Goal: Information Seeking & Learning: Learn about a topic

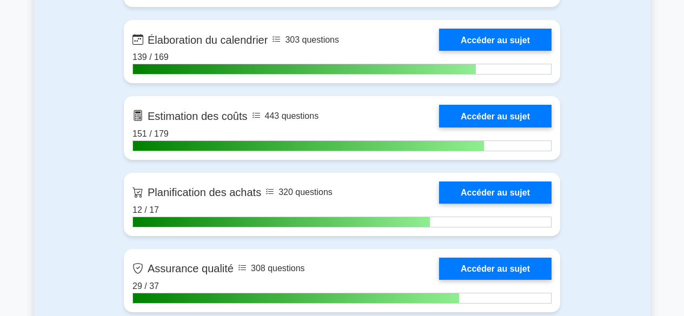
scroll to position [1663, 0]
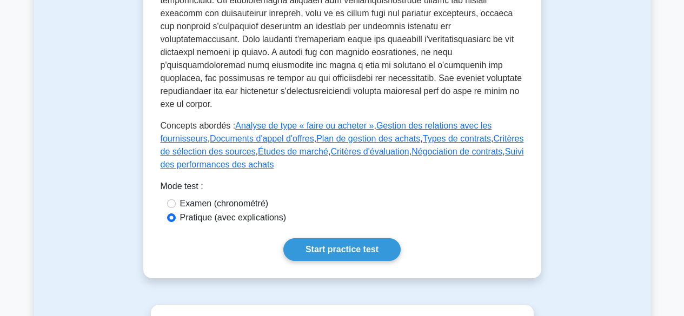
scroll to position [584, 0]
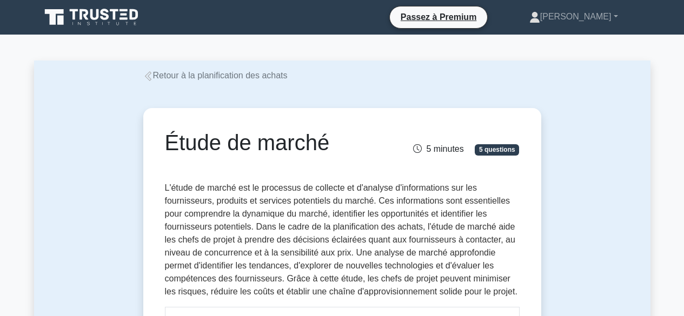
drag, startPoint x: 626, startPoint y: 202, endPoint x: 629, endPoint y: 207, distance: 5.6
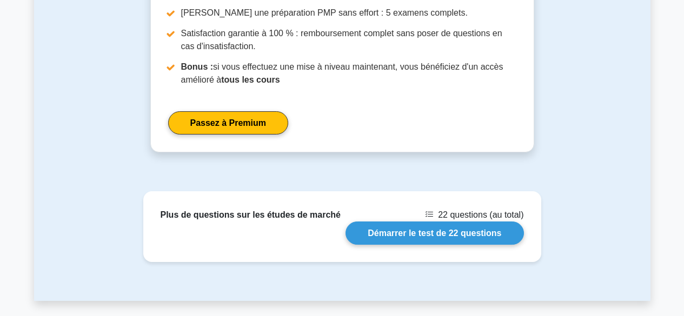
scroll to position [959, 0]
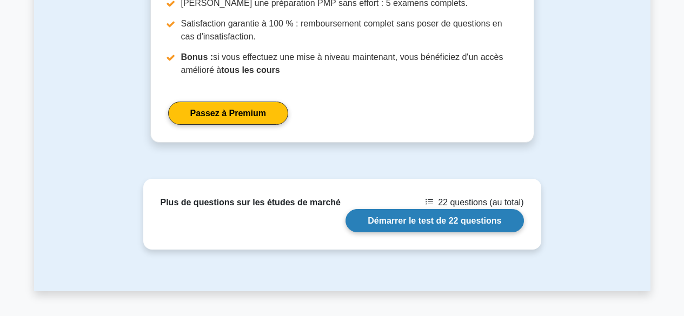
click at [423, 220] on link "Démarrer le test de 22 questions" at bounding box center [434, 220] width 178 height 23
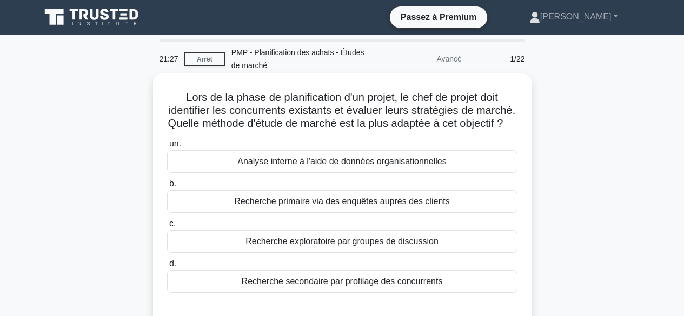
click at [372, 286] on font "Recherche secondaire par profilage des concurrents" at bounding box center [342, 281] width 201 height 9
click at [167, 268] on input "d. Recherche secondaire par profilage des concurrents" at bounding box center [167, 264] width 0 height 7
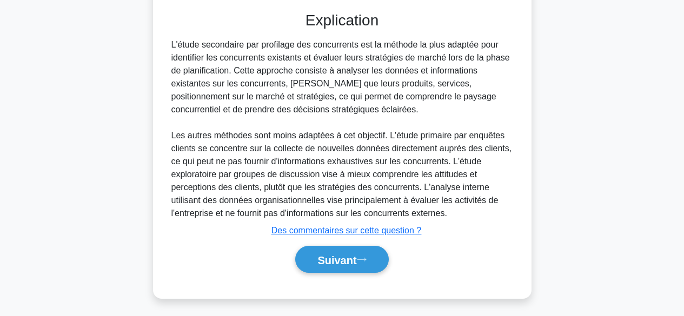
scroll to position [314, 0]
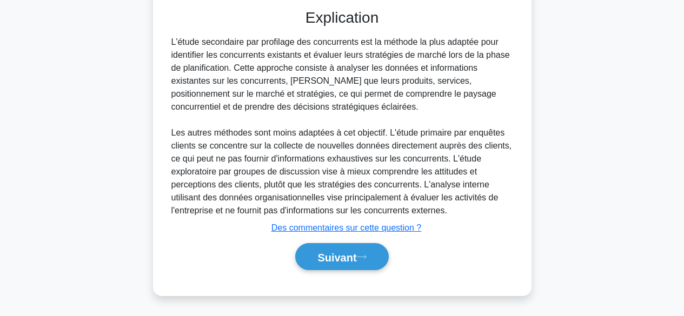
drag, startPoint x: 240, startPoint y: 68, endPoint x: 387, endPoint y: 115, distance: 155.1
click at [387, 114] on div "L'étude secondaire par profilage des concurrents est la méthode la plus adaptée…" at bounding box center [342, 127] width 342 height 182
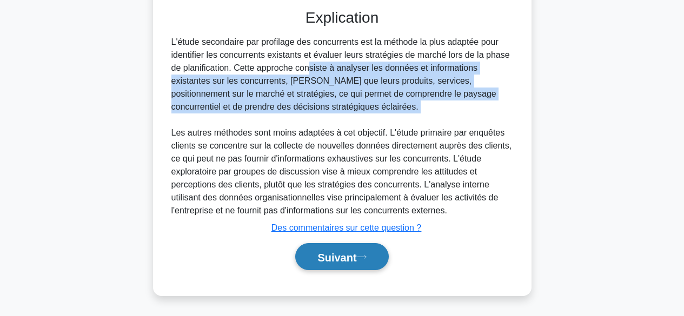
click at [352, 255] on font "Suivant" at bounding box center [336, 257] width 39 height 12
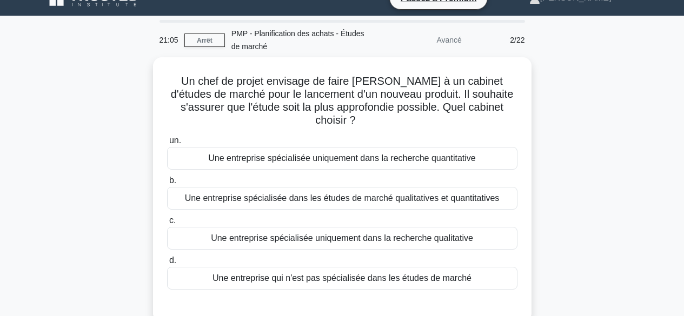
scroll to position [18, 0]
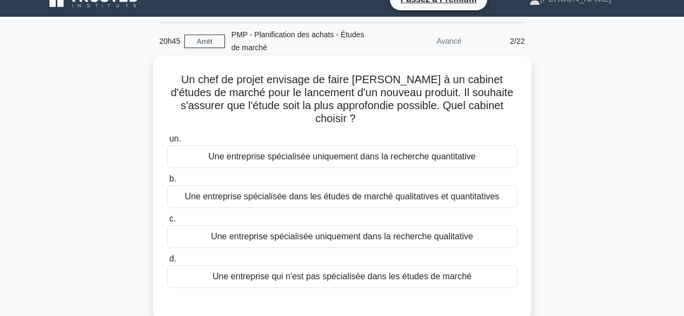
click at [341, 192] on font "Une entreprise spécialisée dans les études de marché qualitatives et quantitati…" at bounding box center [342, 196] width 315 height 9
click at [167, 183] on input "b. Une entreprise spécialisée dans les études de marché qualitatives et quantit…" at bounding box center [167, 179] width 0 height 7
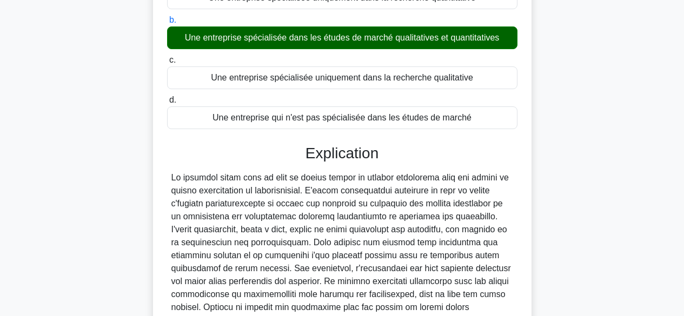
scroll to position [275, 0]
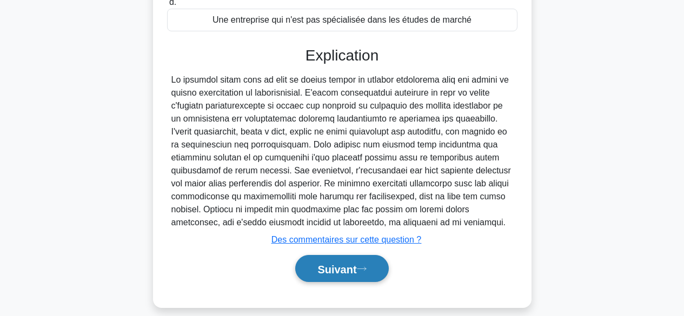
click at [344, 263] on font "Suivant" at bounding box center [336, 269] width 39 height 12
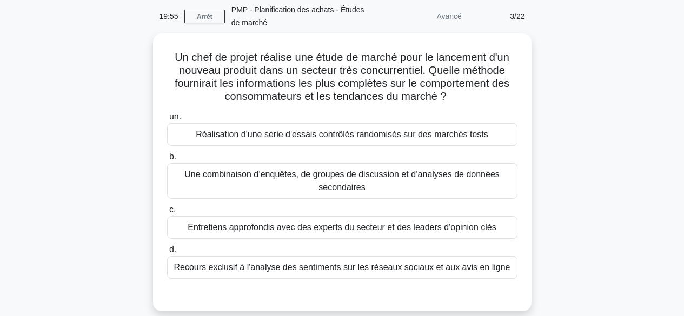
scroll to position [59, 0]
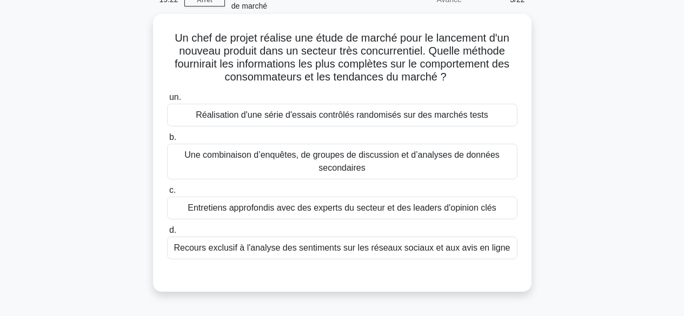
click at [442, 164] on font "Une combinaison d’enquêtes, de groupes de discussion et d’analyses de données s…" at bounding box center [342, 162] width 341 height 26
click at [167, 141] on input "b. Une combinaison d’enquêtes, de groupes de discussion et d’analyses de donnée…" at bounding box center [167, 137] width 0 height 7
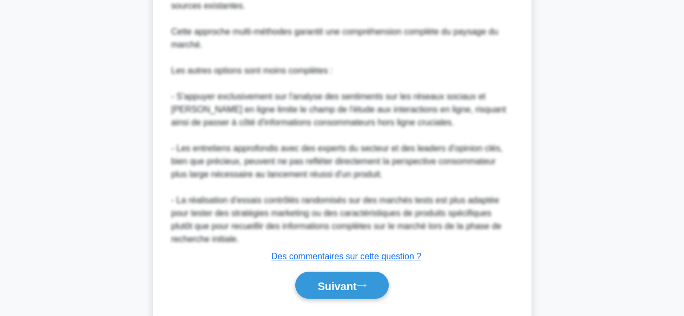
scroll to position [599, 0]
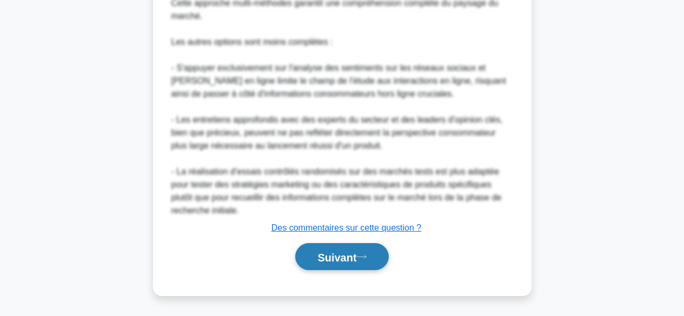
click at [345, 256] on font "Suivant" at bounding box center [336, 257] width 39 height 12
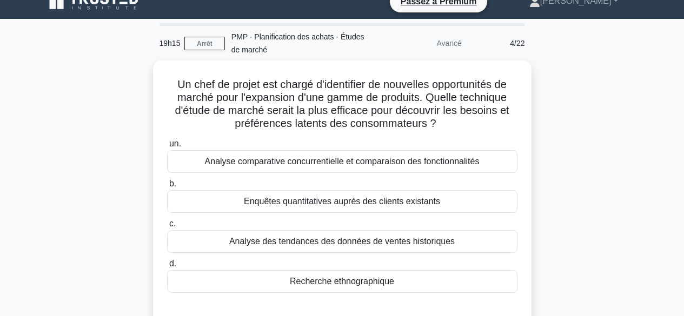
scroll to position [0, 0]
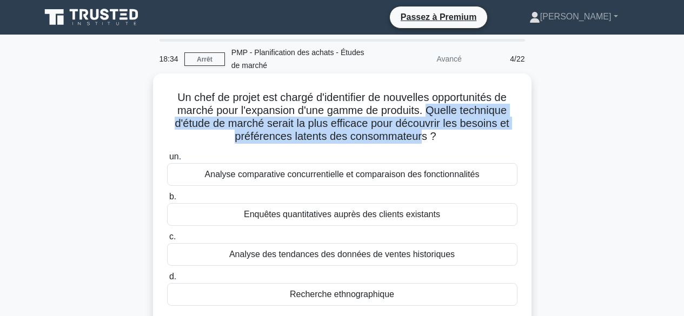
drag, startPoint x: 430, startPoint y: 111, endPoint x: 424, endPoint y: 136, distance: 25.7
click at [424, 136] on font "Un chef de projet est chargé d'identifier de nouvelles opportunités de marché p…" at bounding box center [342, 116] width 334 height 51
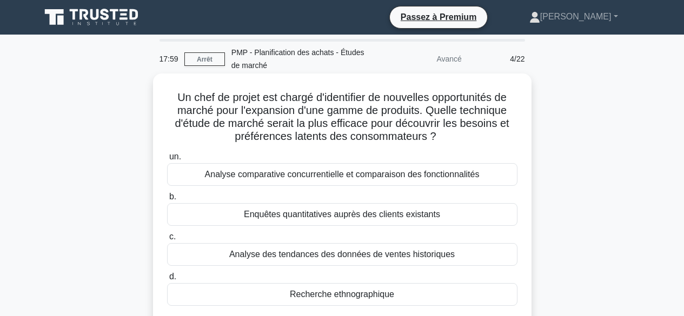
click at [393, 218] on font "Enquêtes quantitatives auprès des clients existants" at bounding box center [342, 214] width 196 height 9
click at [167, 201] on input "b. Enquêtes quantitatives auprès des clients existants" at bounding box center [167, 197] width 0 height 7
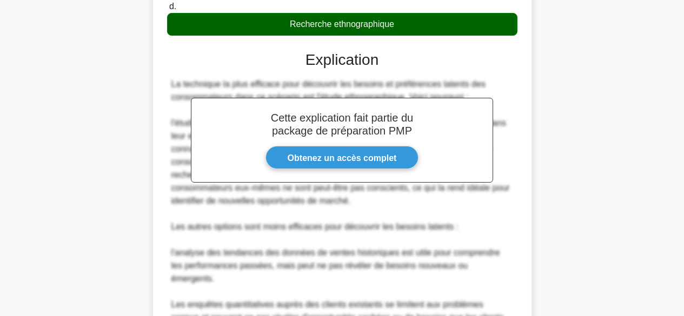
scroll to position [496, 0]
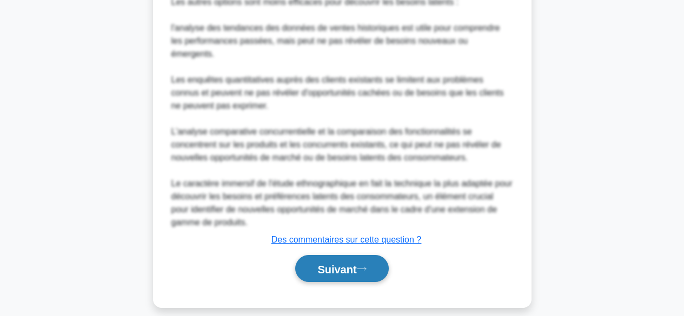
click at [340, 263] on font "Suivant" at bounding box center [336, 269] width 39 height 12
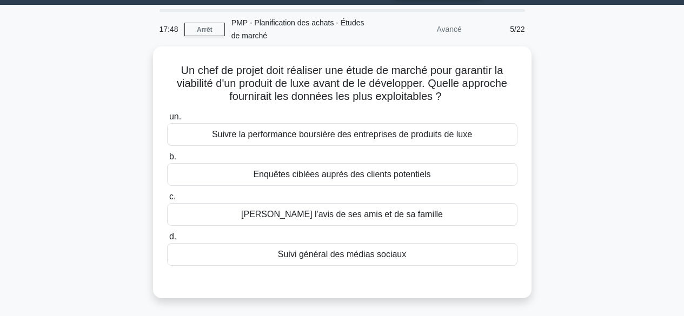
scroll to position [0, 0]
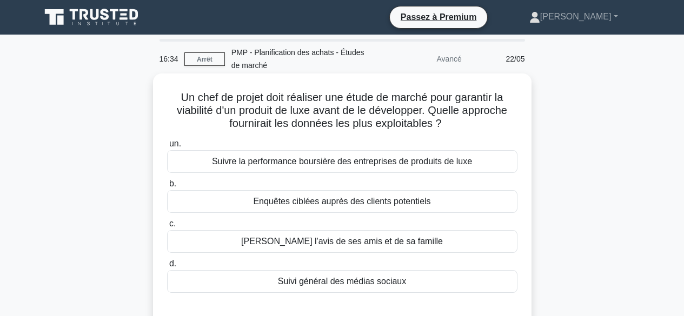
click at [451, 203] on div "Enquêtes ciblées auprès des clients potentiels" at bounding box center [342, 201] width 350 height 23
click at [167, 188] on input "b. Enquêtes ciblées auprès des clients potentiels" at bounding box center [167, 184] width 0 height 7
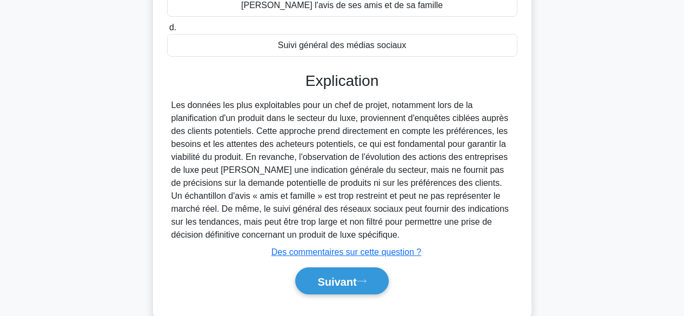
scroll to position [256, 0]
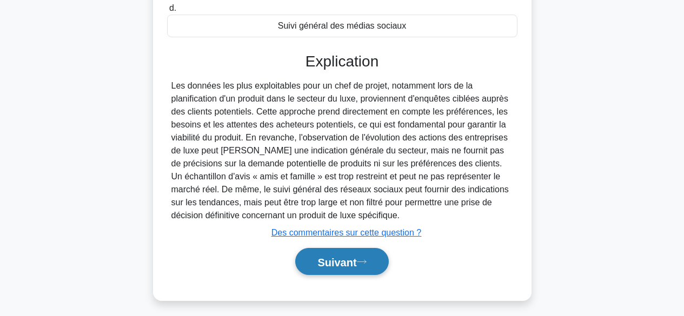
click at [340, 259] on font "Suivant" at bounding box center [336, 262] width 39 height 12
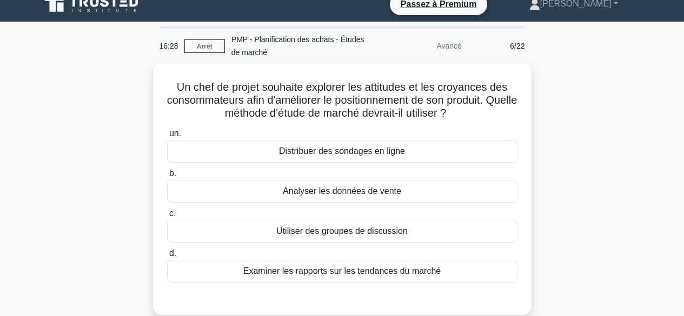
scroll to position [0, 0]
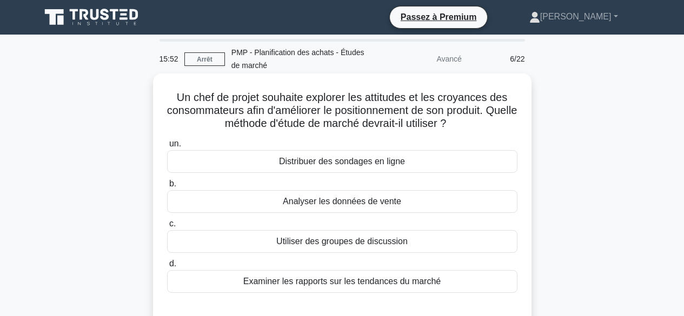
click at [427, 159] on div "Distribuer des sondages en ligne" at bounding box center [342, 161] width 350 height 23
click at [167, 148] on input "un. Distribuer des sondages en ligne" at bounding box center [167, 144] width 0 height 7
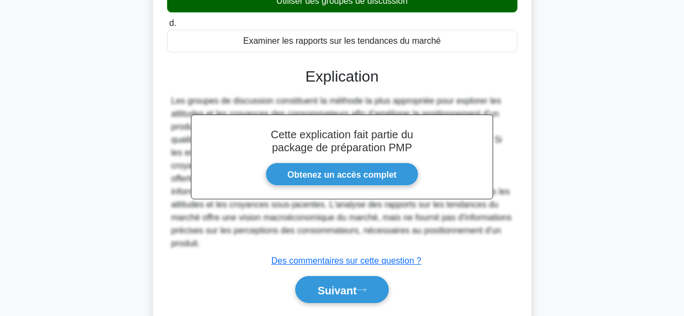
scroll to position [268, 0]
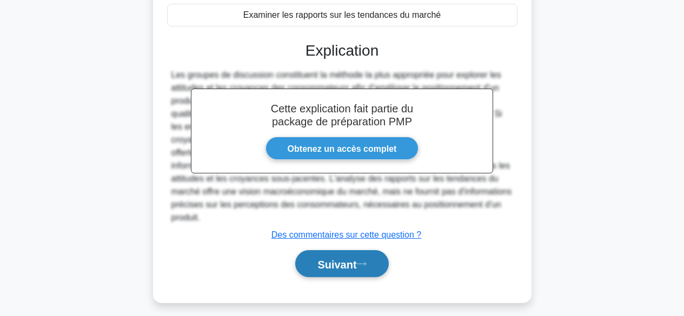
click at [331, 258] on font "Suivant" at bounding box center [336, 264] width 39 height 12
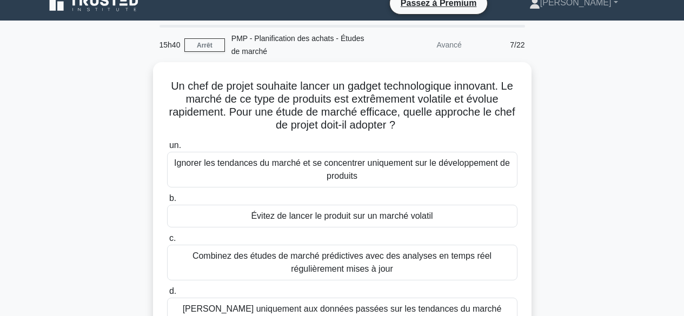
scroll to position [15, 0]
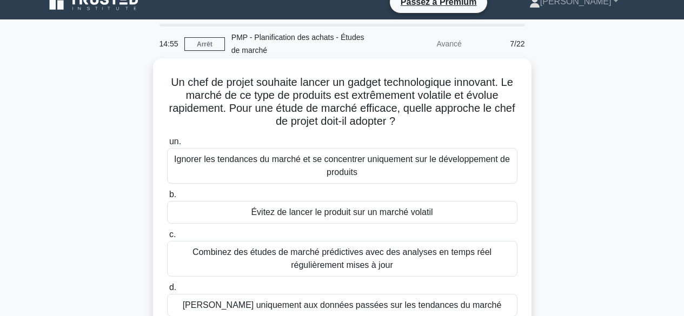
click at [421, 250] on font "Combinez des études de marché prédictives avec des analyses en temps réel régul…" at bounding box center [341, 259] width 299 height 22
click at [167, 238] on input "c. Combinez des études de marché prédictives avec des analyses en temps réel ré…" at bounding box center [167, 234] width 0 height 7
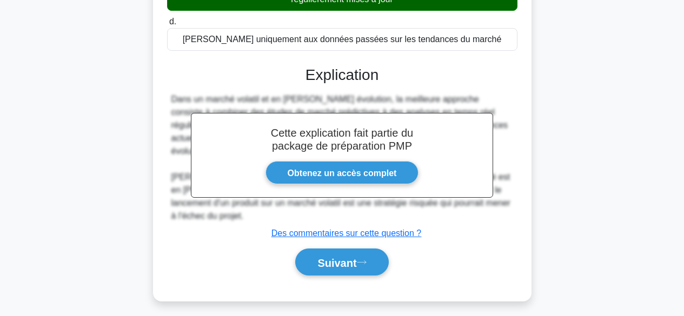
scroll to position [288, 0]
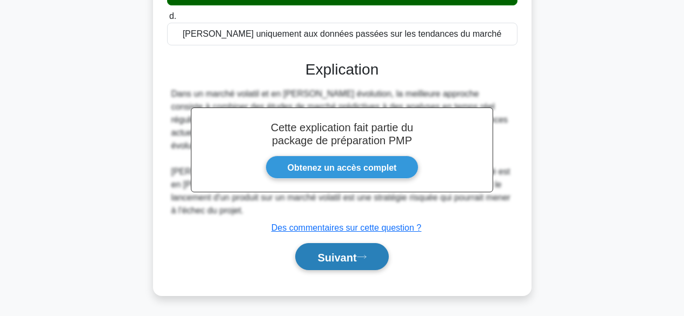
click at [355, 254] on font "Suivant" at bounding box center [336, 257] width 39 height 12
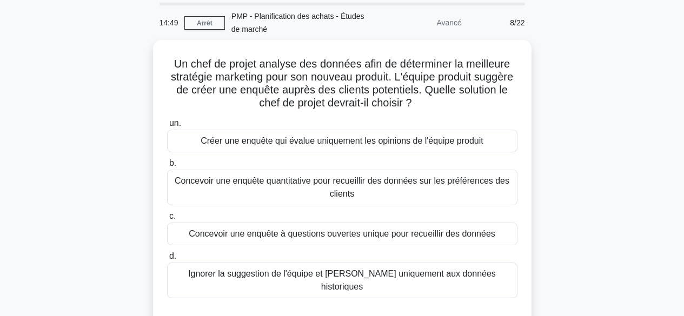
scroll to position [29, 0]
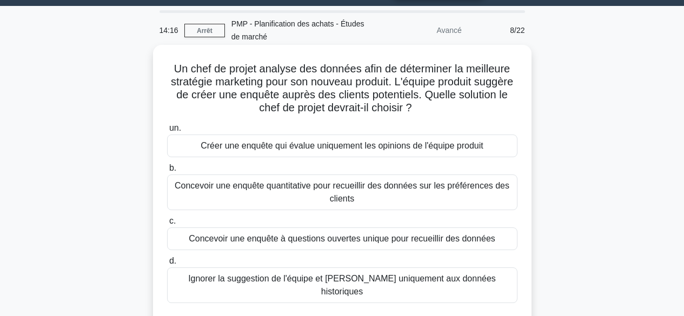
click at [414, 191] on font "Concevoir une enquête quantitative pour recueillir des données sur les préféren…" at bounding box center [342, 192] width 335 height 22
click at [167, 172] on input "b. Concevoir une enquête quantitative pour recueillir des données sur les préfé…" at bounding box center [167, 168] width 0 height 7
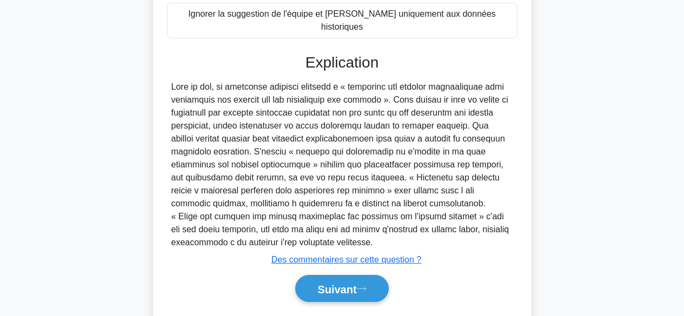
scroll to position [314, 0]
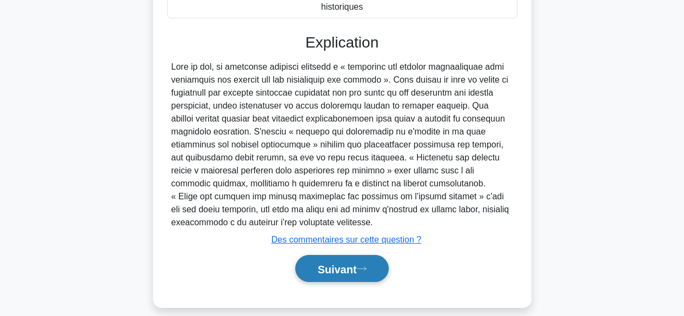
click at [339, 264] on button "Suivant" at bounding box center [341, 269] width 93 height 28
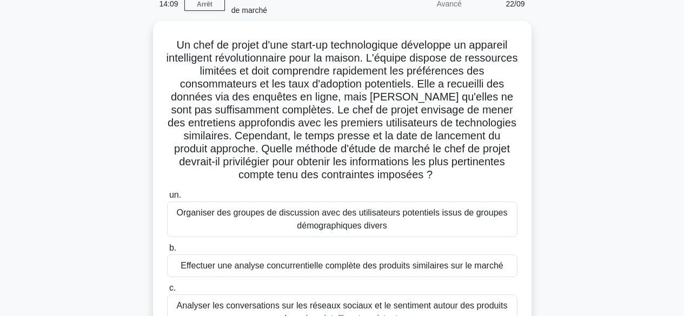
scroll to position [43, 0]
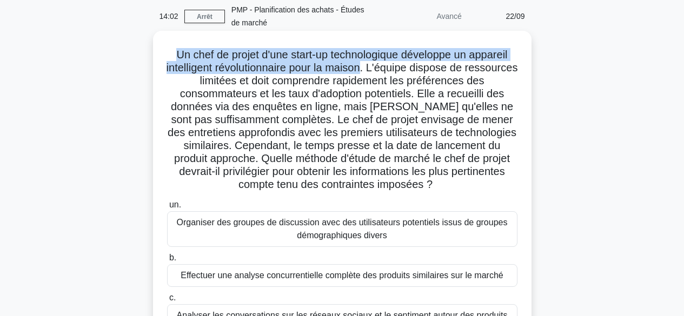
drag, startPoint x: 172, startPoint y: 53, endPoint x: 390, endPoint y: 70, distance: 218.0
click at [390, 70] on font "Un chef de projet d'une start-up technologique développe un appareil intelligen…" at bounding box center [342, 120] width 351 height 142
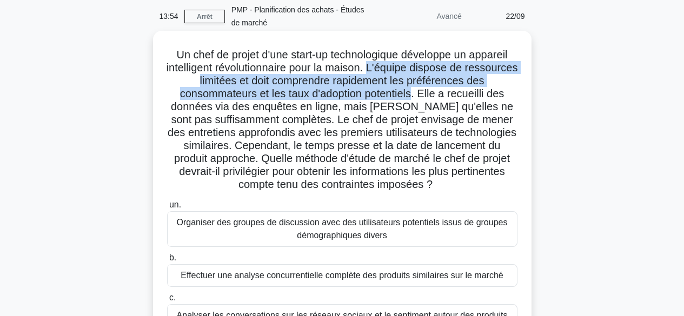
drag, startPoint x: 398, startPoint y: 69, endPoint x: 414, endPoint y: 98, distance: 33.1
click at [414, 98] on font "Un chef de projet d'une start-up technologique développe un appareil intelligen…" at bounding box center [342, 120] width 351 height 142
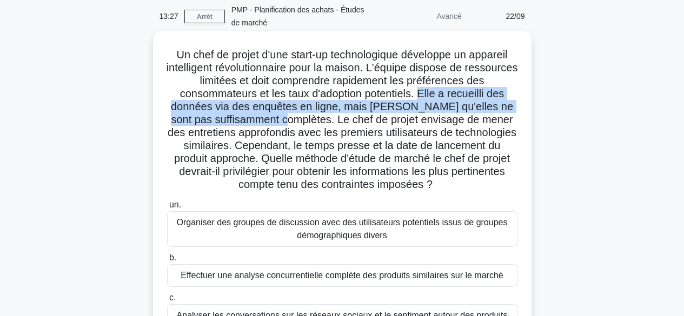
drag, startPoint x: 423, startPoint y: 95, endPoint x: 297, endPoint y: 122, distance: 128.8
click at [297, 122] on font "Un chef de projet d'une start-up technologique développe un appareil intelligen…" at bounding box center [342, 120] width 351 height 142
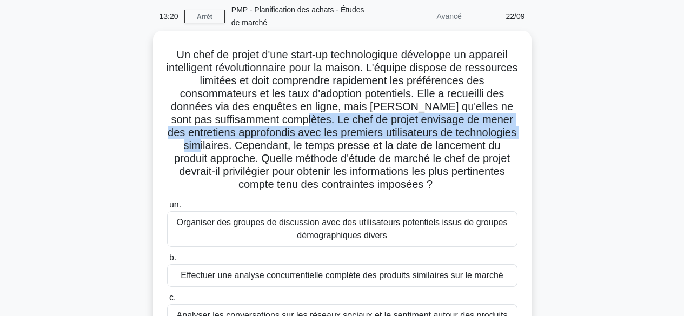
drag, startPoint x: 307, startPoint y: 119, endPoint x: 229, endPoint y: 147, distance: 82.6
click at [229, 147] on font "Un chef de projet d'une start-up technologique développe un appareil intelligen…" at bounding box center [342, 120] width 351 height 142
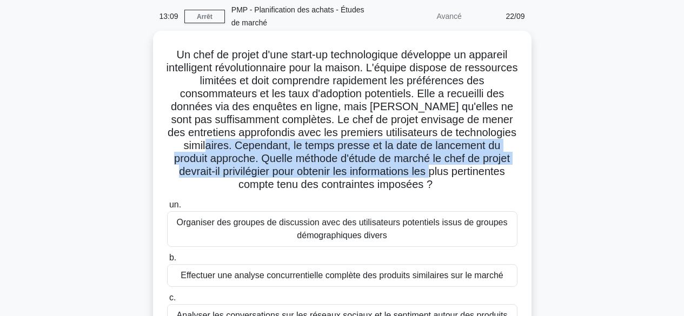
drag, startPoint x: 234, startPoint y: 145, endPoint x: 470, endPoint y: 178, distance: 238.6
click at [470, 178] on font "Un chef de projet d'une start-up technologique développe un appareil intelligen…" at bounding box center [342, 120] width 351 height 142
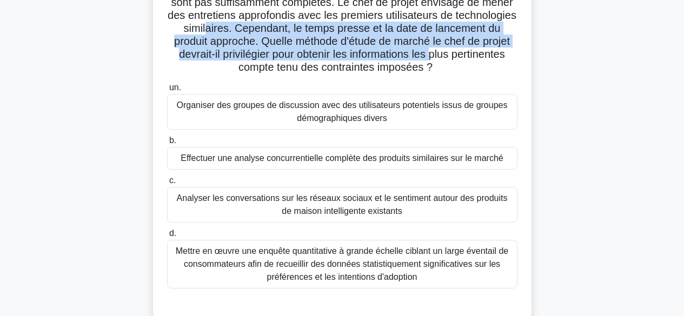
scroll to position [182, 0]
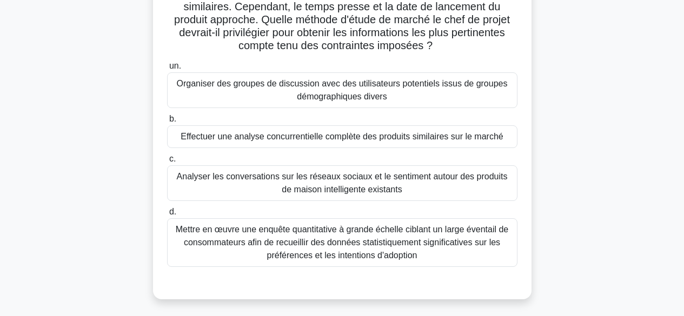
click at [436, 246] on font "Mettre en œuvre une enquête quantitative à grande échelle ciblant un large éven…" at bounding box center [342, 242] width 333 height 35
click at [167, 216] on input "d. Mettre en œuvre une enquête quantitative à grande échelle ciblant un large é…" at bounding box center [167, 212] width 0 height 7
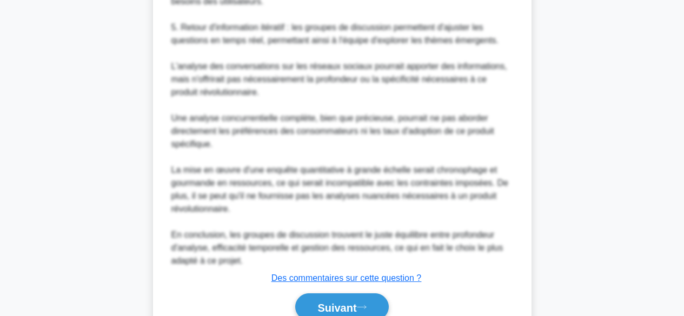
scroll to position [756, 0]
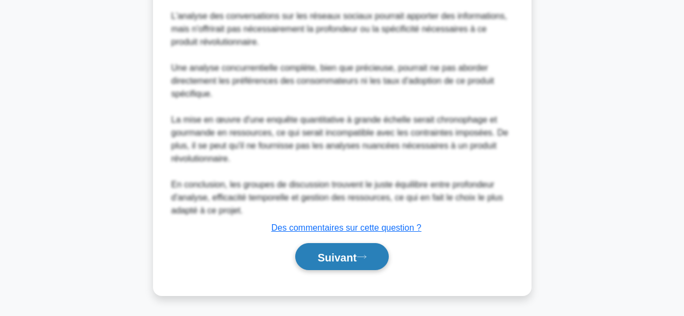
click at [337, 250] on button "Suivant" at bounding box center [341, 257] width 93 height 28
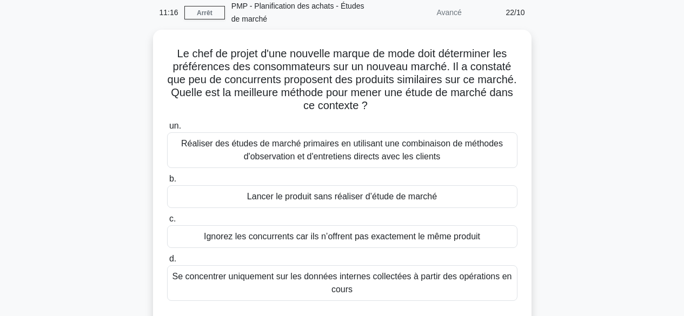
scroll to position [65, 0]
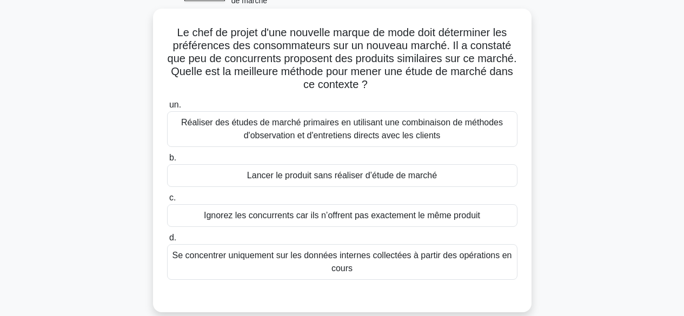
click at [476, 127] on font "Réaliser des études de marché primaires en utilisant une combinaison de méthode…" at bounding box center [342, 129] width 322 height 22
click at [167, 109] on input "un. Réaliser des études de marché primaires en utilisant une combinaison de mét…" at bounding box center [167, 105] width 0 height 7
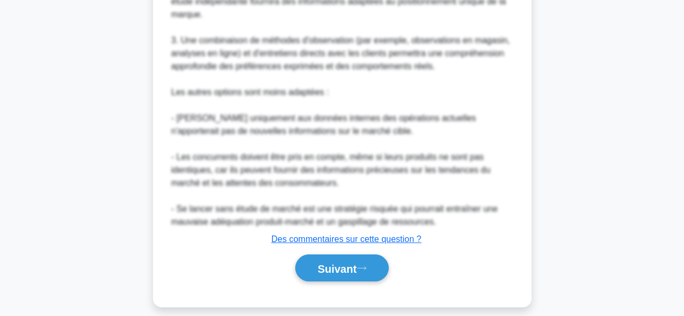
scroll to position [534, 0]
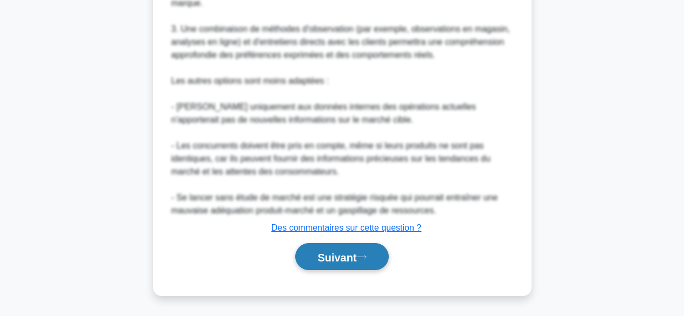
click at [330, 254] on font "Suivant" at bounding box center [336, 257] width 39 height 12
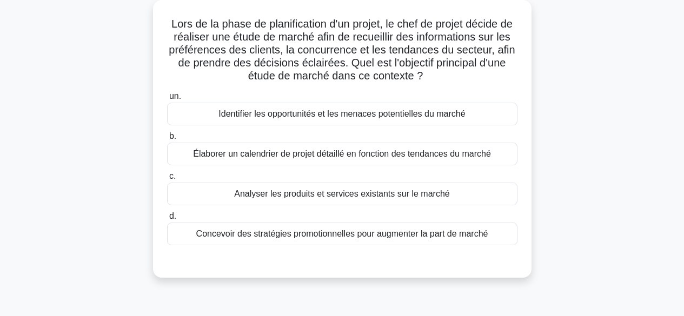
scroll to position [35, 0]
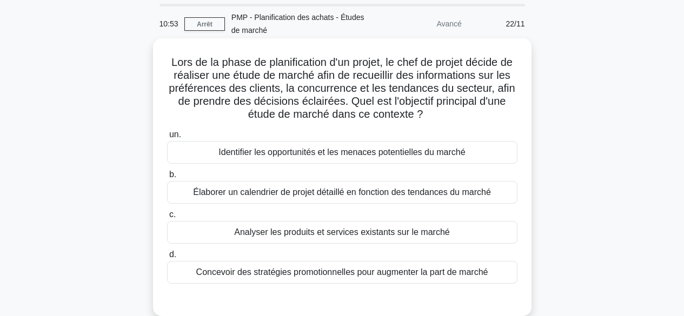
drag, startPoint x: 390, startPoint y: 63, endPoint x: 449, endPoint y: 109, distance: 74.7
click at [449, 109] on h5 "Lors de la phase de planification d'un projet, le chef de projet décide de réal…" at bounding box center [342, 89] width 353 height 66
click at [435, 157] on font "Identifier les opportunités et les menaces potentielles du marché" at bounding box center [341, 152] width 247 height 9
click at [167, 138] on input "un. Identifier les opportunités et les menaces potentielles du marché" at bounding box center [167, 134] width 0 height 7
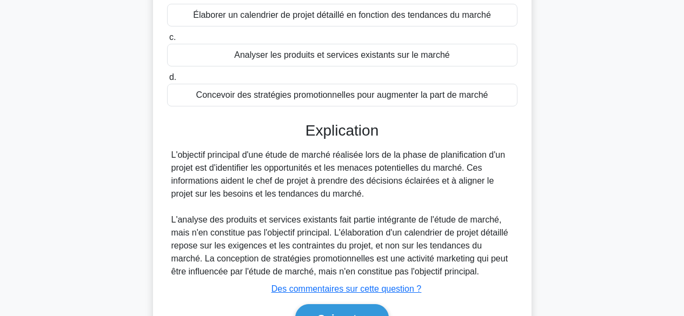
scroll to position [275, 0]
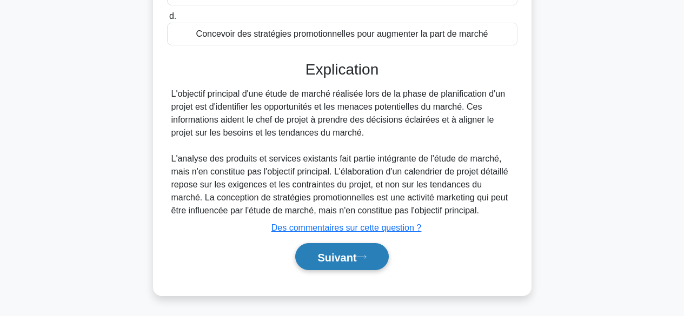
click at [365, 265] on button "Suivant" at bounding box center [341, 257] width 93 height 28
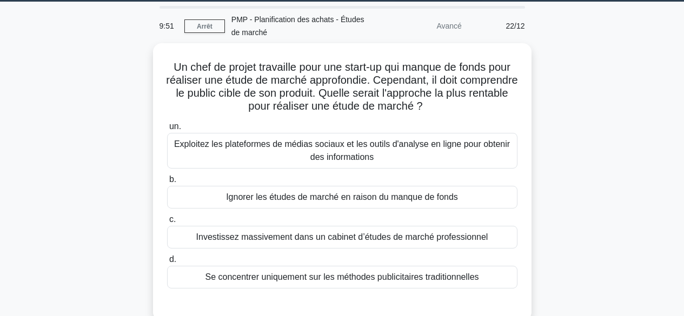
scroll to position [16, 0]
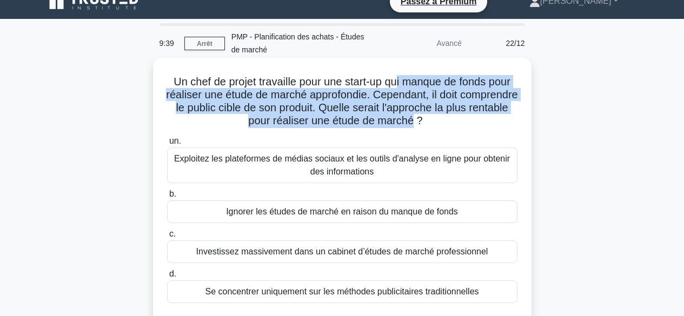
drag, startPoint x: 396, startPoint y: 84, endPoint x: 447, endPoint y: 129, distance: 67.8
click at [447, 125] on font "Un chef de projet travaille pour une start-up qui manque de fonds pour réaliser…" at bounding box center [341, 101] width 351 height 51
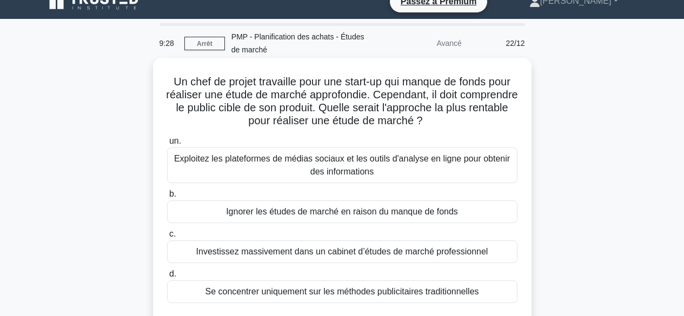
click at [372, 169] on font "Exploitez les plateformes de médias sociaux et les outils d'analyse en ligne po…" at bounding box center [342, 165] width 336 height 22
click at [167, 145] on input "un. Exploitez les plateformes de médias sociaux et les outils d'analyse en lign…" at bounding box center [167, 141] width 0 height 7
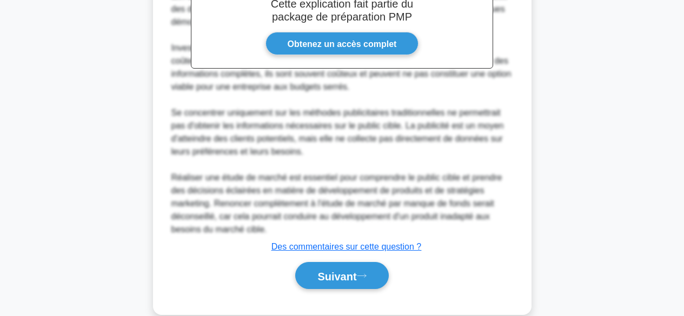
scroll to position [408, 0]
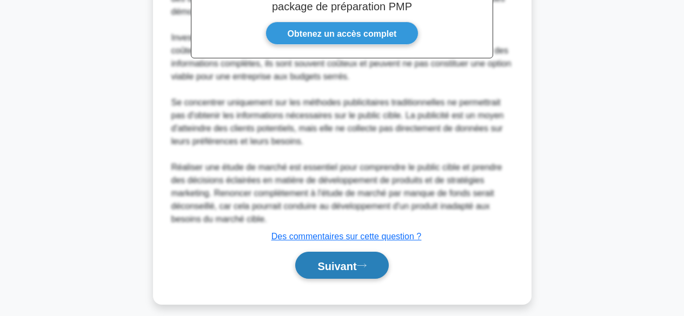
click at [367, 264] on icon at bounding box center [362, 266] width 10 height 6
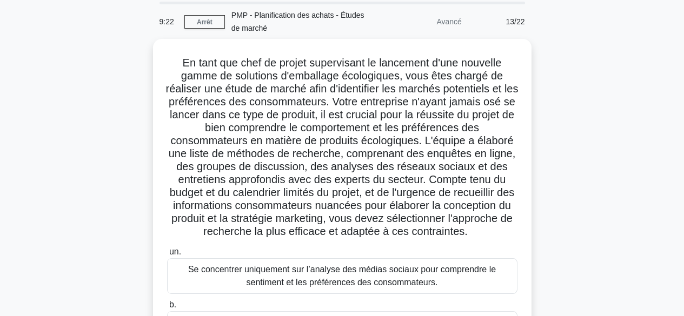
scroll to position [24, 0]
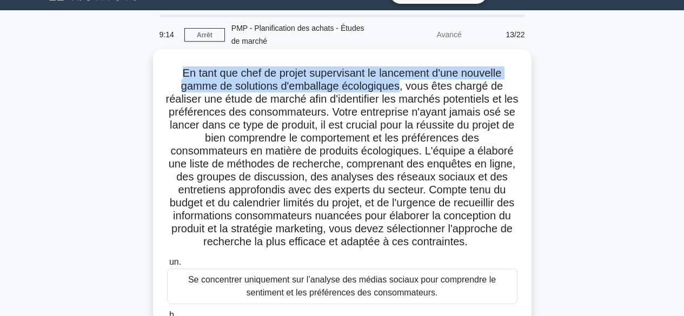
drag, startPoint x: 180, startPoint y: 74, endPoint x: 401, endPoint y: 91, distance: 222.3
click at [401, 91] on font "En tant que chef de projet supervisant le lancement d'une nouvelle gamme de sol…" at bounding box center [342, 157] width 353 height 181
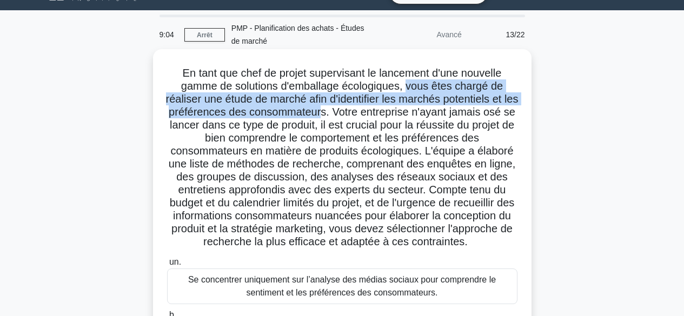
drag, startPoint x: 411, startPoint y: 85, endPoint x: 338, endPoint y: 111, distance: 77.6
click at [338, 111] on font "En tant que chef de projet supervisant le lancement d'une nouvelle gamme de sol…" at bounding box center [342, 157] width 353 height 181
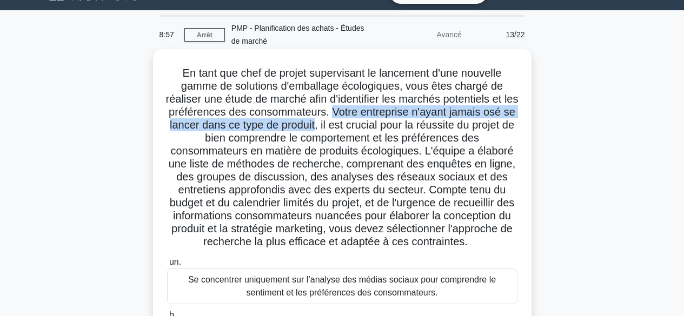
drag, startPoint x: 347, startPoint y: 112, endPoint x: 327, endPoint y: 129, distance: 26.5
click at [327, 129] on font "En tant que chef de projet supervisant le lancement d'une nouvelle gamme de sol…" at bounding box center [342, 157] width 353 height 181
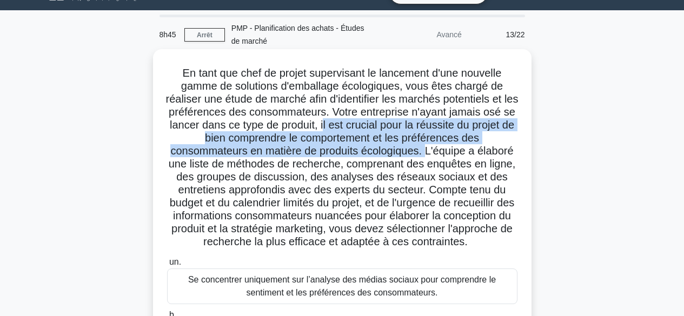
drag, startPoint x: 335, startPoint y: 124, endPoint x: 423, endPoint y: 164, distance: 96.3
click at [427, 157] on font "En tant que chef de projet supervisant le lancement d'une nouvelle gamme de sol…" at bounding box center [342, 157] width 353 height 181
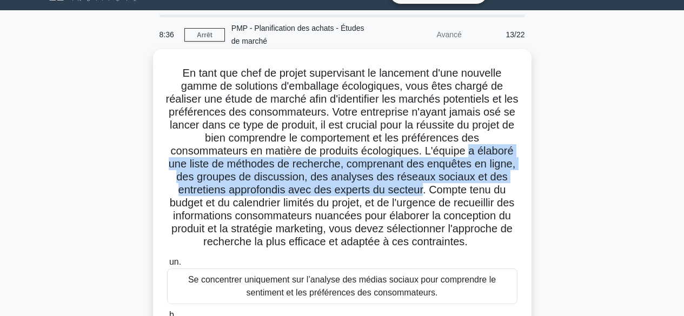
drag, startPoint x: 471, startPoint y: 150, endPoint x: 424, endPoint y: 192, distance: 63.6
click at [424, 192] on font "En tant que chef de projet supervisant le lancement d'une nouvelle gamme de sol…" at bounding box center [342, 157] width 353 height 181
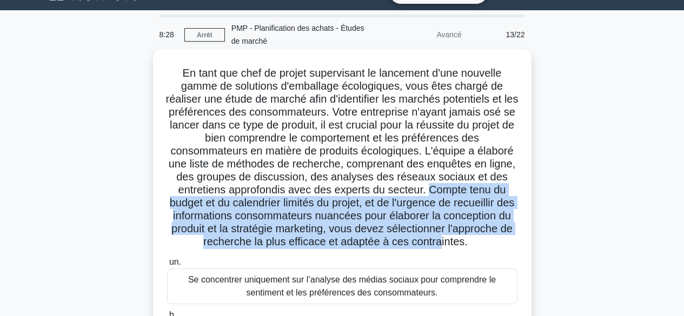
drag, startPoint x: 431, startPoint y: 189, endPoint x: 509, endPoint y: 242, distance: 94.2
click at [450, 248] on font "En tant que chef de projet supervisant le lancement d'une nouvelle gamme de sol…" at bounding box center [342, 157] width 353 height 181
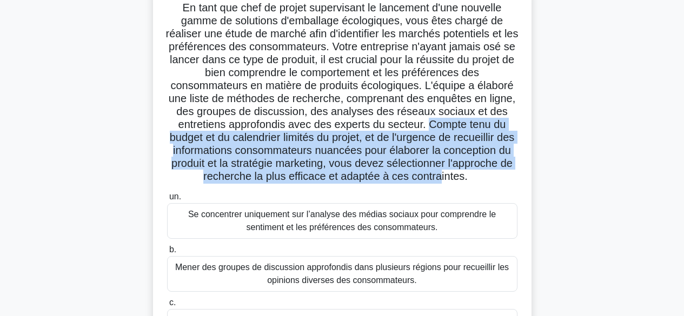
scroll to position [59, 0]
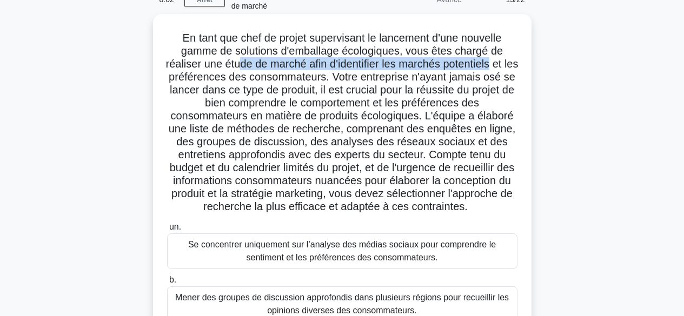
drag, startPoint x: 245, startPoint y: 64, endPoint x: 503, endPoint y: 63, distance: 257.4
click at [503, 63] on font "En tant que chef de projet supervisant le lancement d'une nouvelle gamme de sol…" at bounding box center [342, 122] width 353 height 181
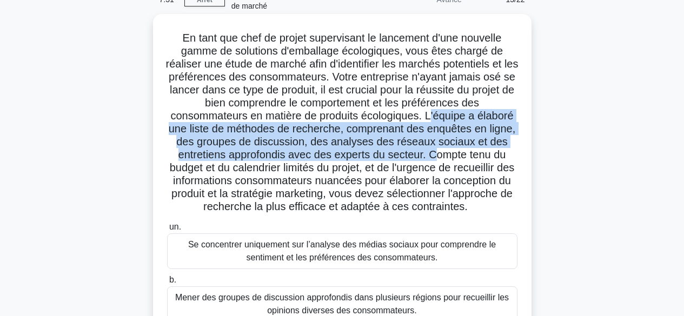
drag, startPoint x: 434, startPoint y: 120, endPoint x: 437, endPoint y: 157, distance: 36.9
click at [437, 157] on font "En tant que chef de projet supervisant le lancement d'une nouvelle gamme de sol…" at bounding box center [342, 122] width 353 height 181
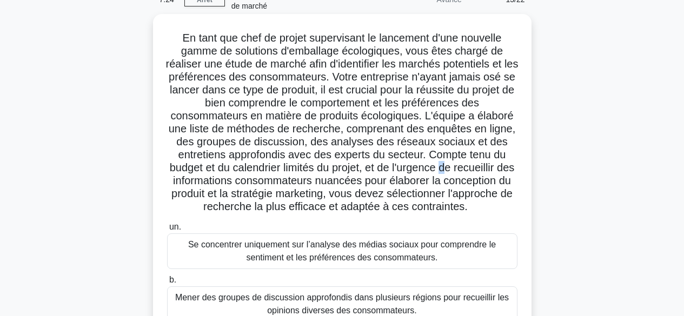
click at [456, 164] on font "En tant que chef de projet supervisant le lancement d'une nouvelle gamme de sol…" at bounding box center [342, 122] width 353 height 181
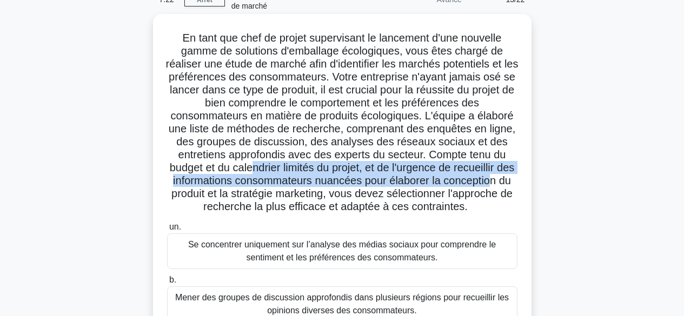
drag, startPoint x: 261, startPoint y: 172, endPoint x: 513, endPoint y: 175, distance: 251.4
click at [513, 175] on font "En tant que chef de projet supervisant le lancement d'une nouvelle gamme de sol…" at bounding box center [342, 122] width 353 height 181
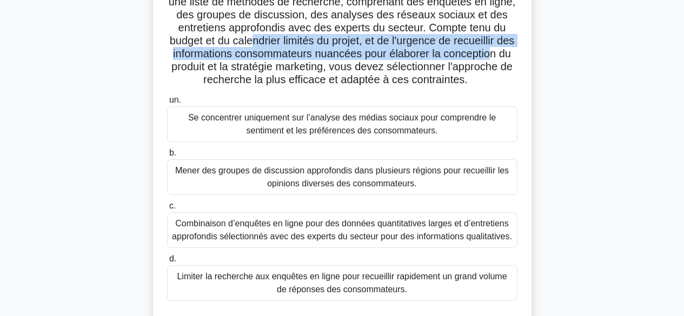
scroll to position [194, 0]
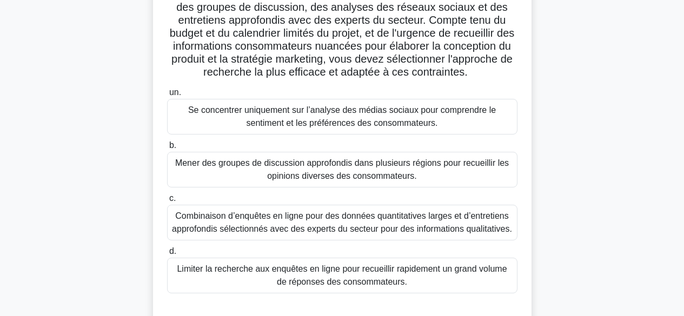
click at [469, 228] on font "Combinaison d’enquêtes en ligne pour des données quantitatives larges et d’entr…" at bounding box center [342, 222] width 340 height 22
click at [167, 202] on input "c. Combinaison d’enquêtes en ligne pour des données quantitatives larges et d’e…" at bounding box center [167, 198] width 0 height 7
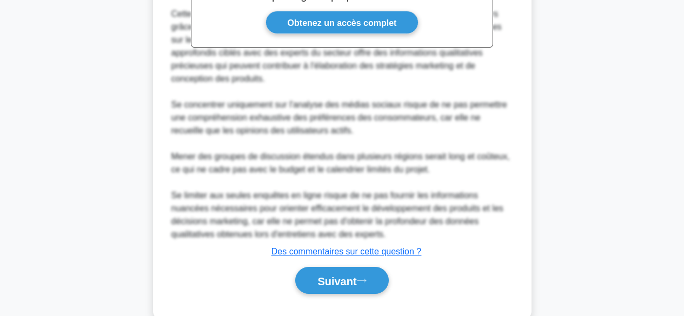
scroll to position [625, 0]
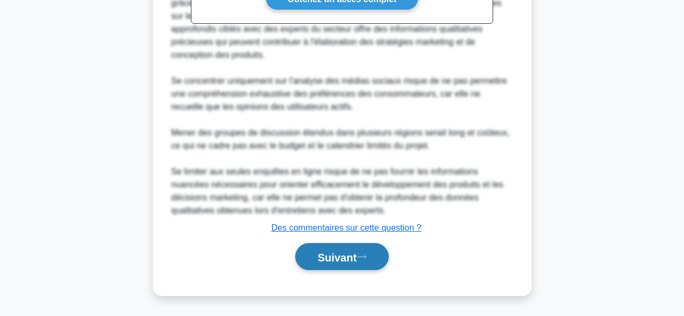
click at [374, 255] on button "Suivant" at bounding box center [341, 257] width 93 height 28
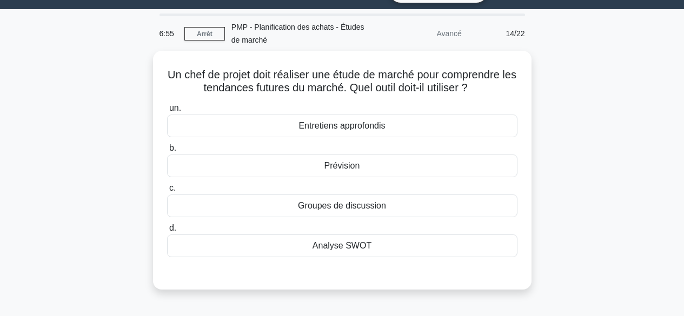
scroll to position [17, 0]
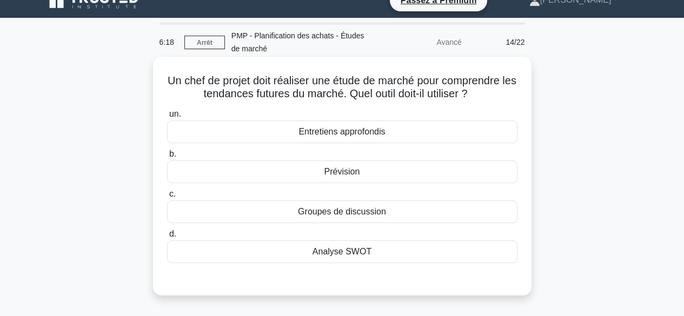
click at [390, 217] on div "Groupes de discussion" at bounding box center [342, 212] width 350 height 23
click at [167, 198] on input "c. Groupes de discussion" at bounding box center [167, 194] width 0 height 7
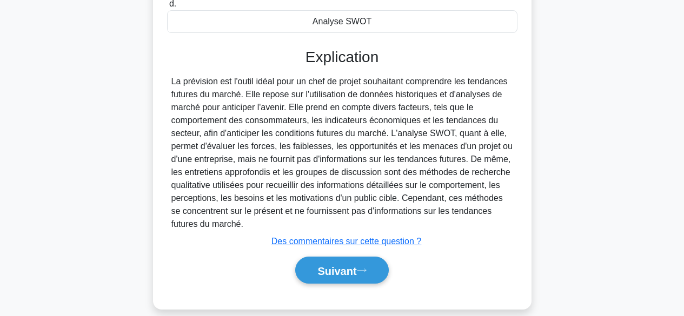
scroll to position [268, 0]
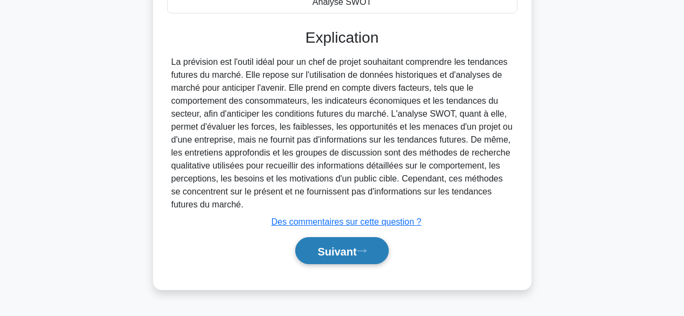
click at [342, 251] on font "Suivant" at bounding box center [336, 251] width 39 height 12
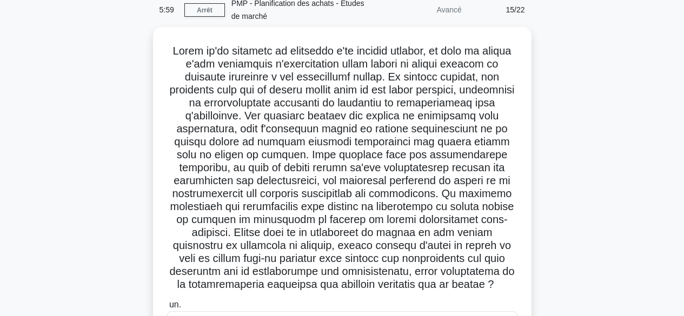
scroll to position [45, 0]
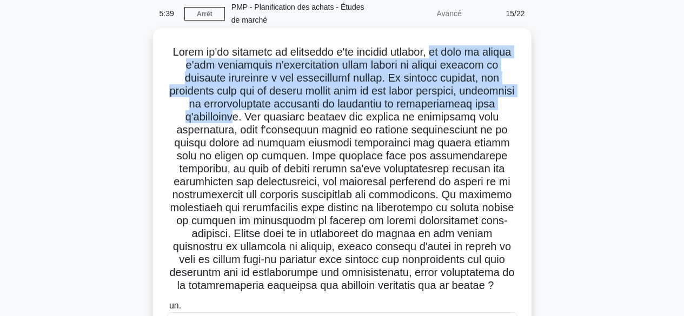
drag, startPoint x: 436, startPoint y: 50, endPoint x: 327, endPoint y: 123, distance: 131.4
click at [327, 123] on font at bounding box center [341, 168] width 345 height 245
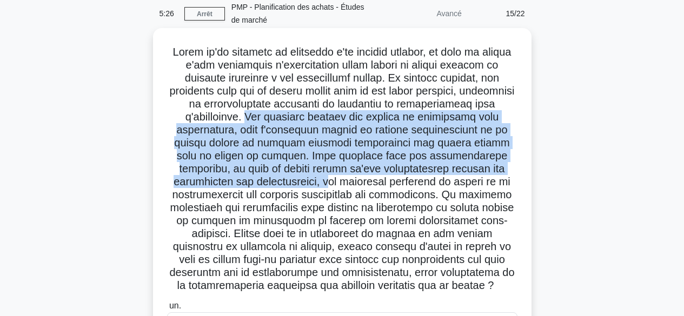
drag, startPoint x: 336, startPoint y: 118, endPoint x: 400, endPoint y: 188, distance: 94.2
click at [400, 188] on font at bounding box center [341, 168] width 345 height 245
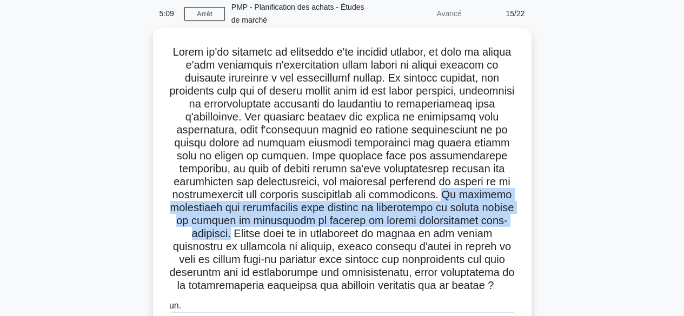
drag, startPoint x: 243, startPoint y: 207, endPoint x: 347, endPoint y: 232, distance: 106.7
click at [347, 232] on font at bounding box center [341, 168] width 345 height 245
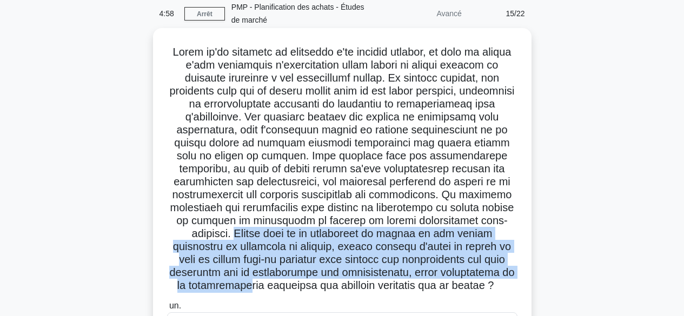
drag, startPoint x: 349, startPoint y: 233, endPoint x: 426, endPoint y: 287, distance: 93.9
click at [426, 287] on font at bounding box center [341, 168] width 345 height 245
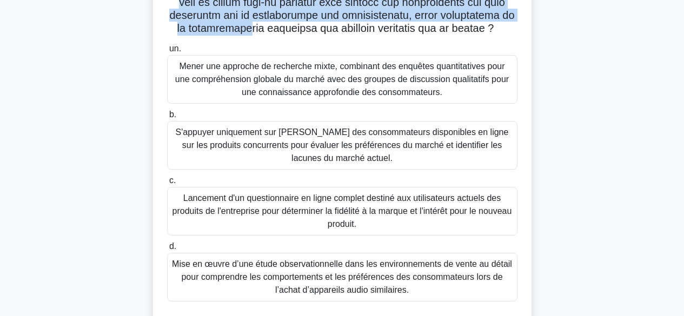
scroll to position [307, 0]
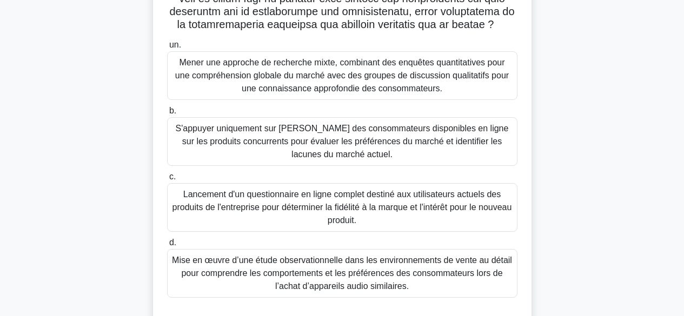
click at [489, 95] on font "Mener une approche de recherche mixte, combinant des enquêtes quantitatives pou…" at bounding box center [342, 75] width 341 height 39
click at [167, 49] on input "un. Mener une approche de recherche mixte, combinant des enquêtes quantitatives…" at bounding box center [167, 45] width 0 height 7
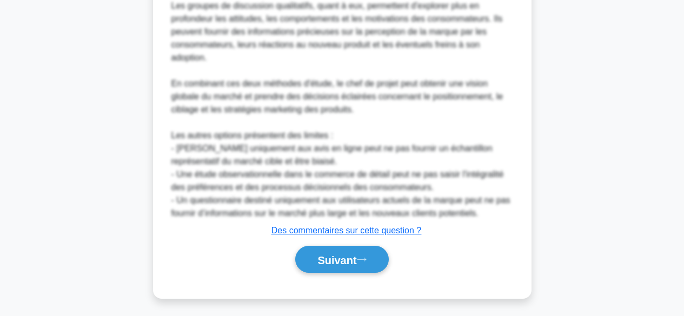
scroll to position [794, 0]
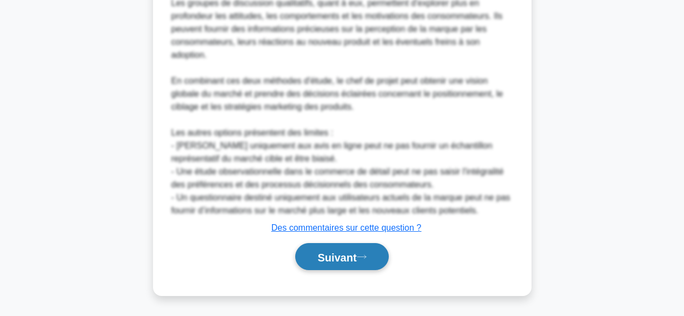
click at [372, 260] on button "Suivant" at bounding box center [341, 257] width 93 height 28
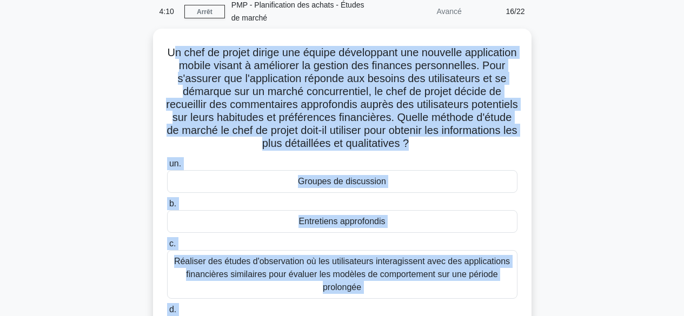
scroll to position [268, 0]
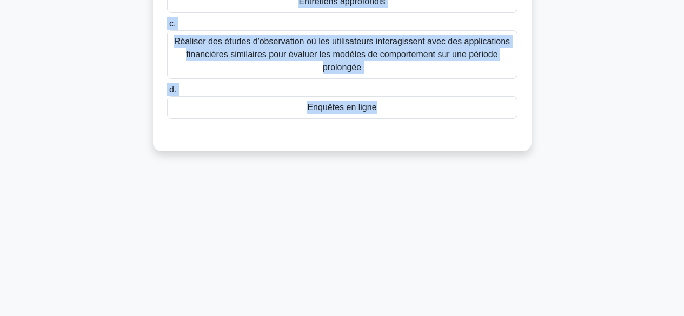
drag, startPoint x: 195, startPoint y: 54, endPoint x: 17, endPoint y: 276, distance: 284.6
click at [17, 277] on main "4:10 Arrêt PMP - Planification des achats - Études de marché Avancé 16/22 Un ch…" at bounding box center [342, 41] width 684 height 549
click at [123, 230] on div "4:09 Arrêt PMP - Planification des achats - Études de marché Avancé 16/22 Un ch…" at bounding box center [342, 41] width 616 height 541
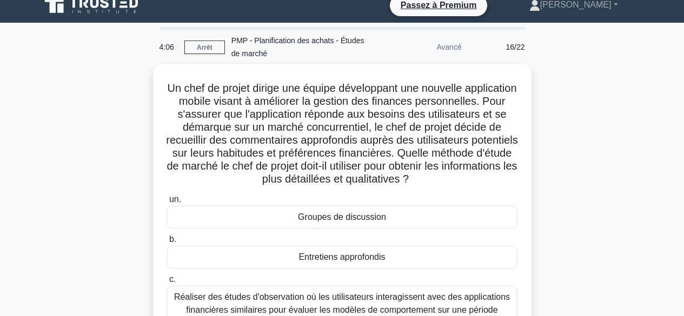
scroll to position [0, 0]
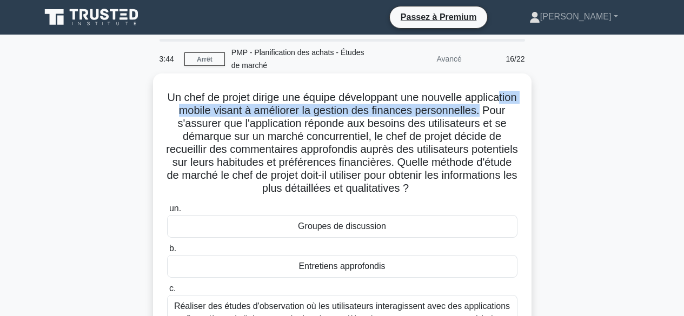
drag, startPoint x: 231, startPoint y: 114, endPoint x: 234, endPoint y: 125, distance: 12.3
click at [234, 125] on font "Un chef de projet dirige une équipe développant une nouvelle application mobile…" at bounding box center [341, 142] width 351 height 103
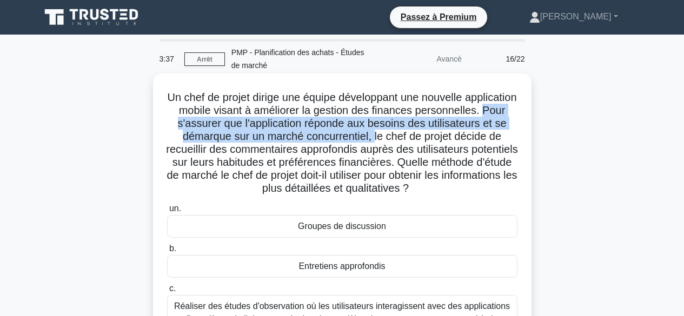
drag, startPoint x: 240, startPoint y: 127, endPoint x: 466, endPoint y: 134, distance: 226.1
click at [462, 132] on font "Un chef de projet dirige une équipe développant une nouvelle application mobile…" at bounding box center [341, 142] width 351 height 103
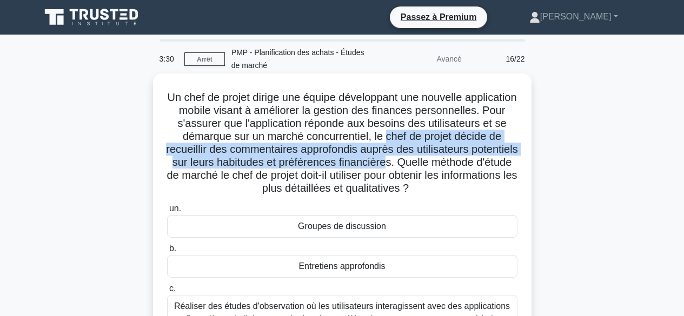
drag, startPoint x: 468, startPoint y: 134, endPoint x: 502, endPoint y: 160, distance: 43.3
click at [502, 160] on font "Un chef de projet dirige une équipe développant une nouvelle application mobile…" at bounding box center [341, 142] width 351 height 103
drag, startPoint x: 244, startPoint y: 178, endPoint x: 510, endPoint y: 184, distance: 265.5
click at [510, 184] on h5 "Un chef de projet dirige une équipe développant une nouvelle application mobile…" at bounding box center [342, 143] width 353 height 105
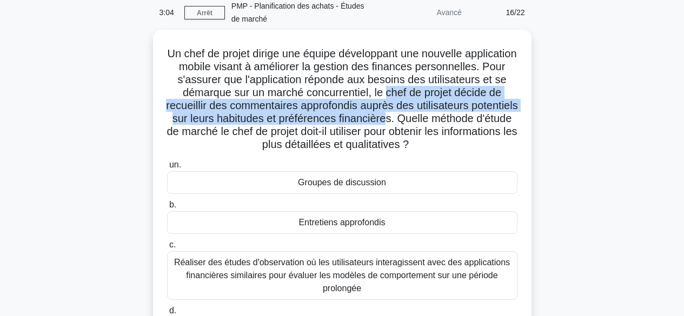
scroll to position [44, 0]
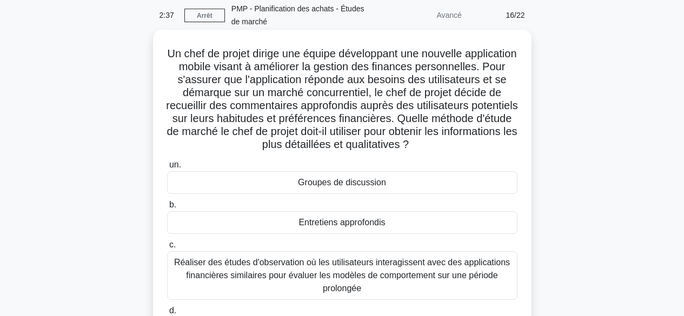
click at [426, 269] on font "Réaliser des études d'observation où les utilisateurs interagissent avec des ap…" at bounding box center [342, 275] width 336 height 35
click at [167, 249] on input "c. Réaliser des études d'observation où les utilisateurs interagissent avec des…" at bounding box center [167, 245] width 0 height 7
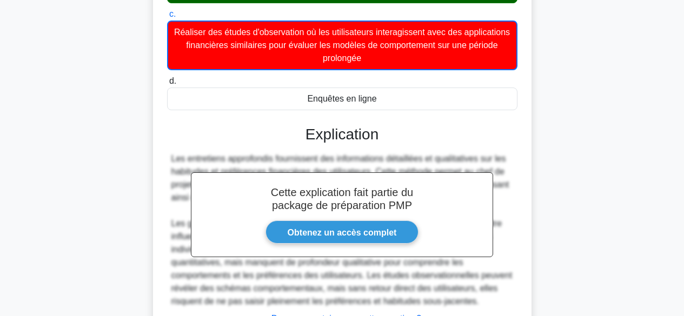
scroll to position [367, 0]
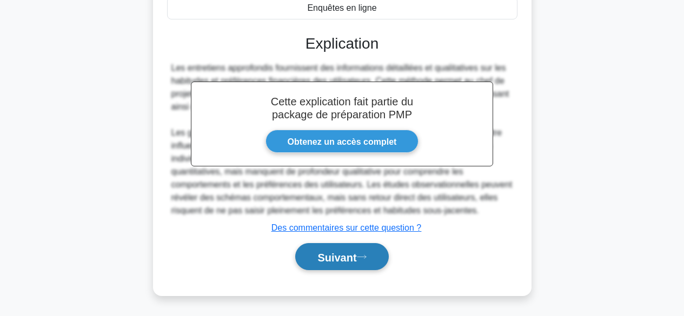
click at [335, 258] on font "Suivant" at bounding box center [336, 257] width 39 height 12
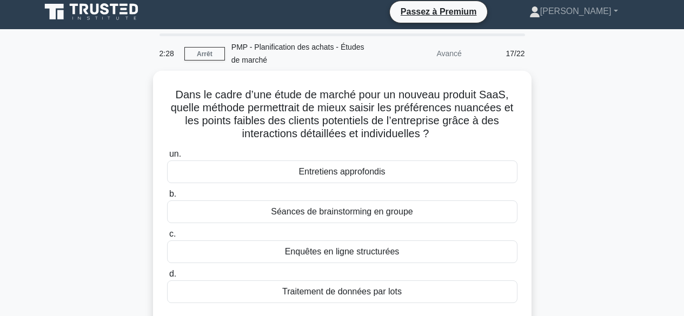
scroll to position [0, 0]
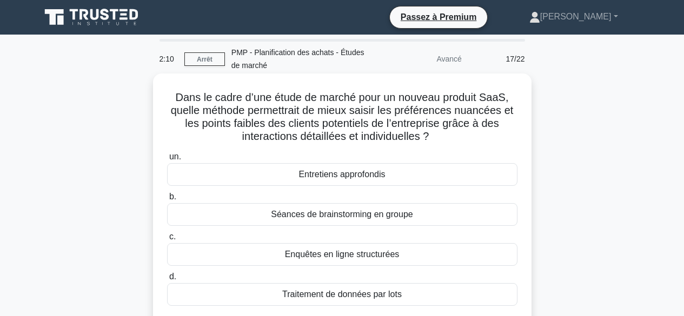
click at [402, 176] on div "Entretiens approfondis" at bounding box center [342, 174] width 350 height 23
click at [167, 161] on input "un. Entretiens approfondis" at bounding box center [167, 157] width 0 height 7
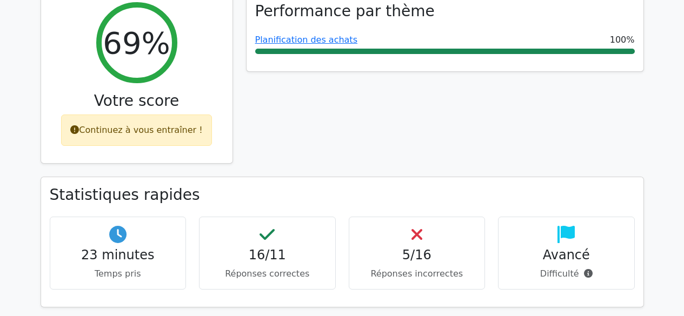
scroll to position [491, 0]
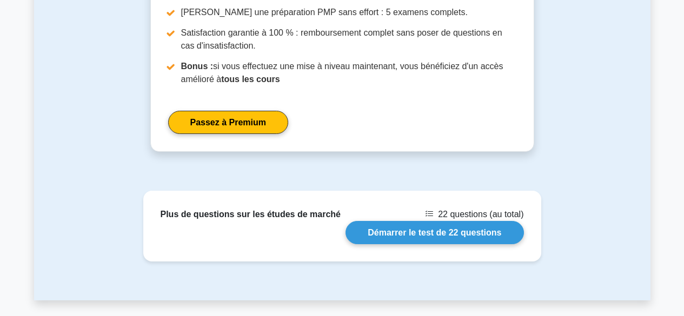
scroll to position [985, 0]
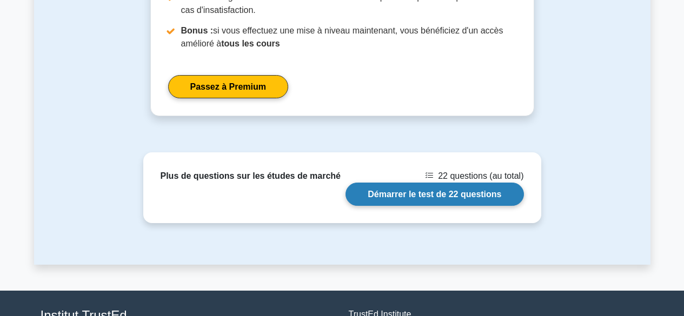
click at [393, 195] on link "Démarrer le test de 22 questions" at bounding box center [434, 194] width 178 height 23
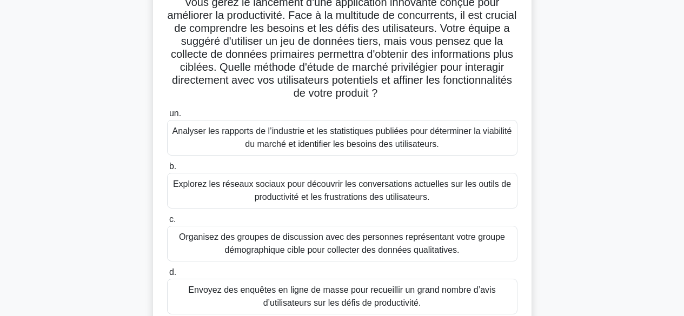
scroll to position [58, 0]
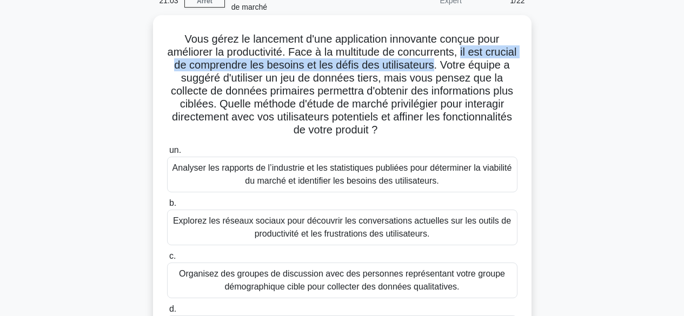
drag, startPoint x: 480, startPoint y: 49, endPoint x: 474, endPoint y: 70, distance: 21.4
click at [474, 70] on font "Vous gérez le lancement d'une application innovante conçue pour améliorer la pr…" at bounding box center [342, 84] width 349 height 103
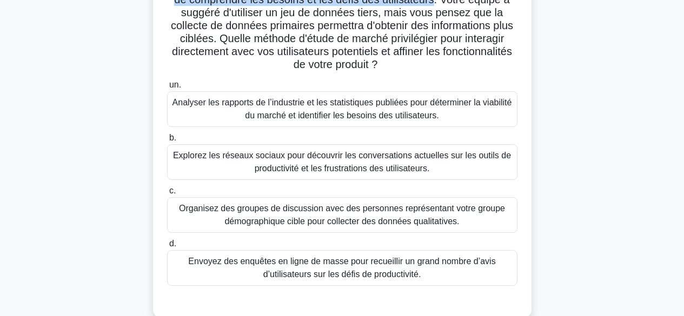
scroll to position [142, 0]
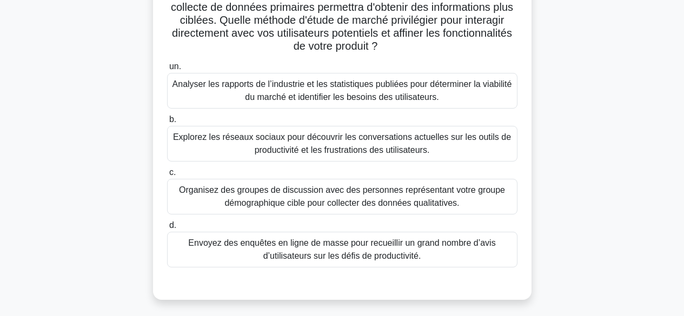
click at [459, 195] on font "Organisez des groupes de discussion avec des personnes représentant votre group…" at bounding box center [342, 196] width 326 height 22
click at [167, 176] on input "c. Organisez des groupes de discussion avec des personnes représentant votre gr…" at bounding box center [167, 172] width 0 height 7
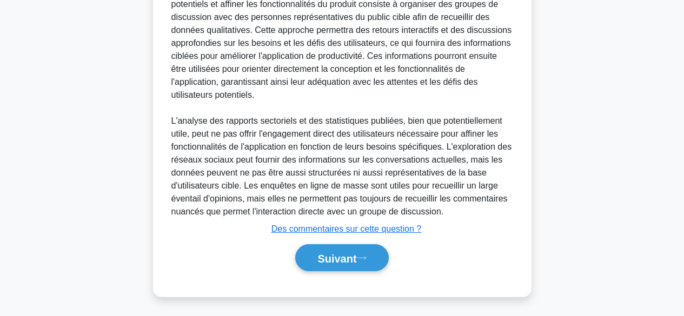
scroll to position [469, 0]
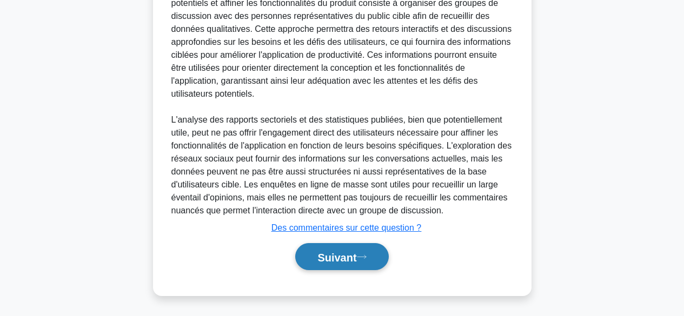
click at [351, 256] on font "Suivant" at bounding box center [336, 257] width 39 height 12
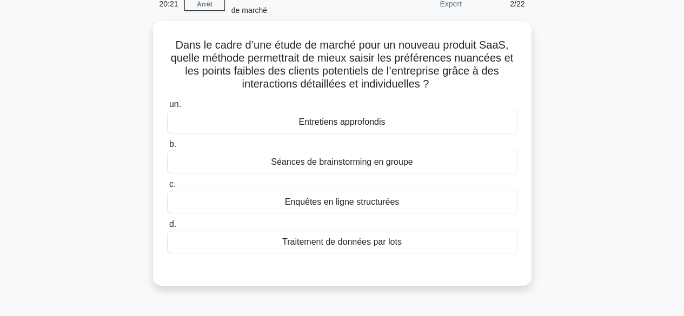
scroll to position [0, 0]
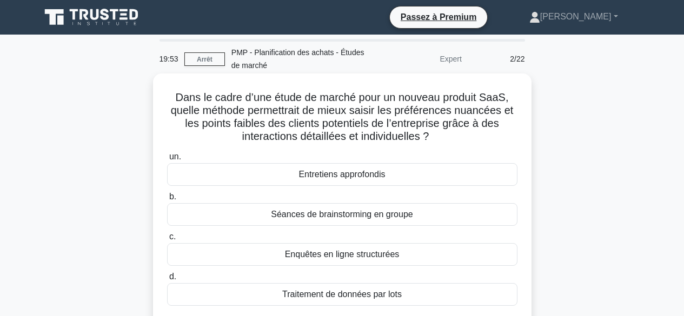
click at [401, 176] on div "Entretiens approfondis" at bounding box center [342, 174] width 350 height 23
click at [167, 161] on input "un. Entretiens approfondis" at bounding box center [167, 157] width 0 height 7
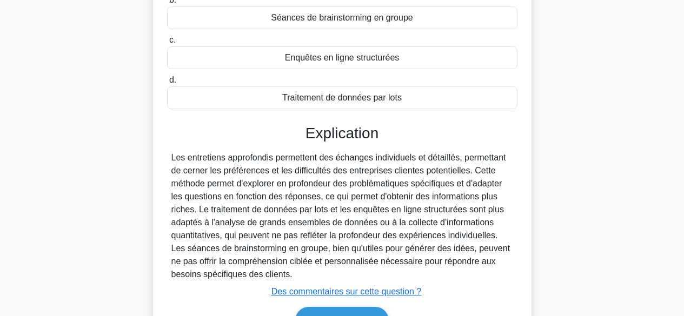
scroll to position [268, 0]
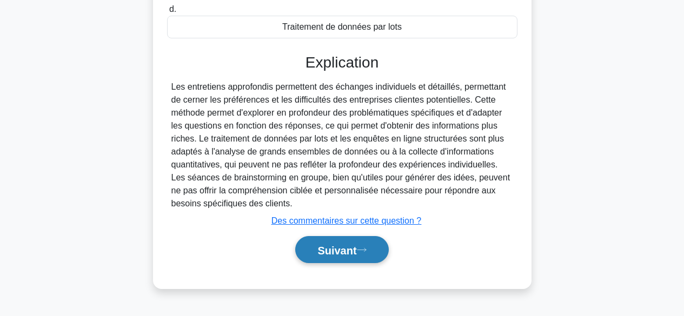
click at [330, 250] on font "Suivant" at bounding box center [336, 250] width 39 height 12
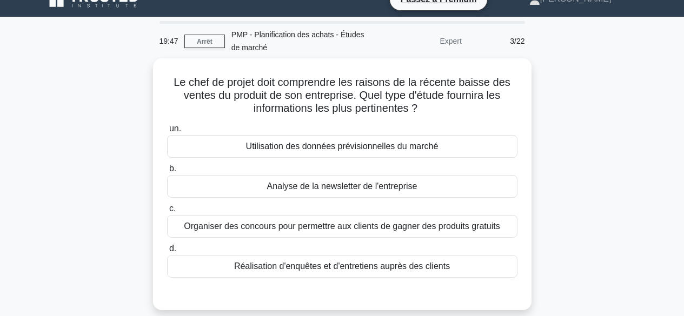
scroll to position [16, 0]
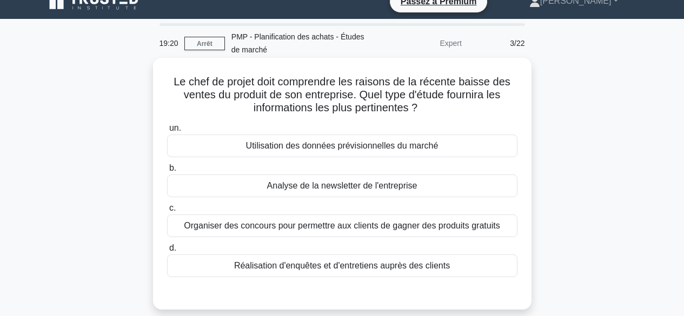
click at [364, 267] on font "Réalisation d'enquêtes et d'entretiens auprès des clients" at bounding box center [342, 265] width 216 height 9
click at [167, 252] on input "d. Réalisation d'enquêtes et d'entretiens auprès des clients" at bounding box center [167, 248] width 0 height 7
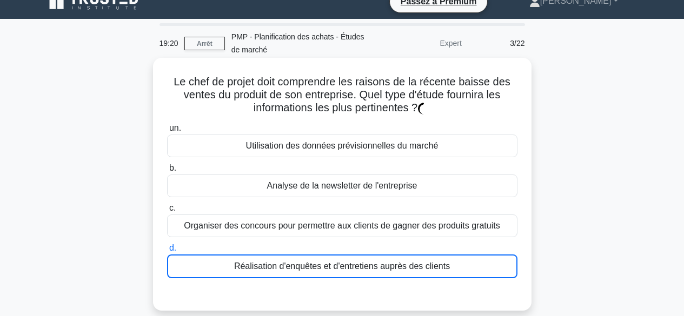
click at [364, 267] on font "Réalisation d'enquêtes et d'entretiens auprès des clients" at bounding box center [342, 266] width 216 height 9
click at [167, 252] on input "d. Réalisation d'enquêtes et d'entretiens auprès des clients" at bounding box center [167, 248] width 0 height 7
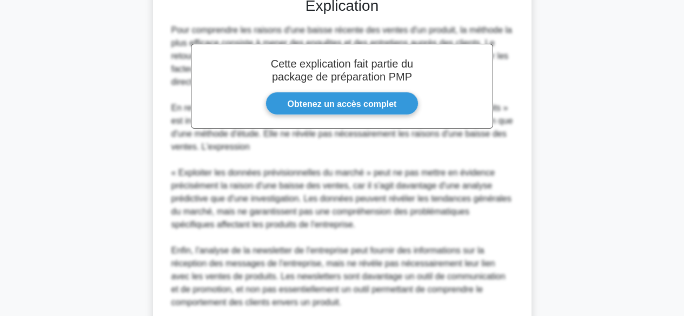
scroll to position [404, 0]
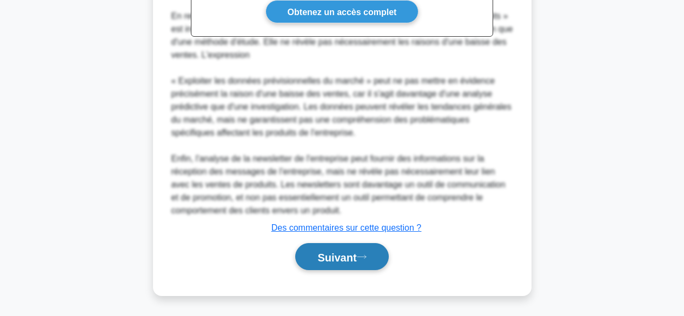
click at [356, 255] on font "Suivant" at bounding box center [336, 257] width 39 height 12
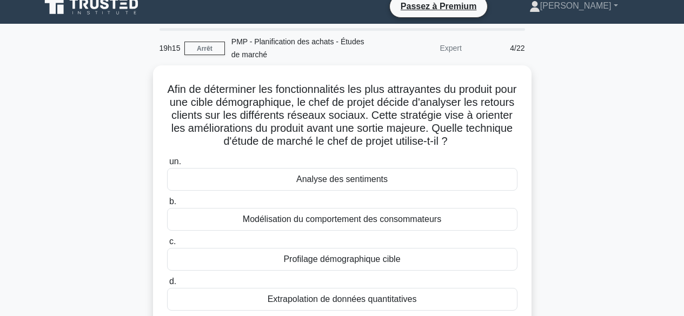
scroll to position [3, 0]
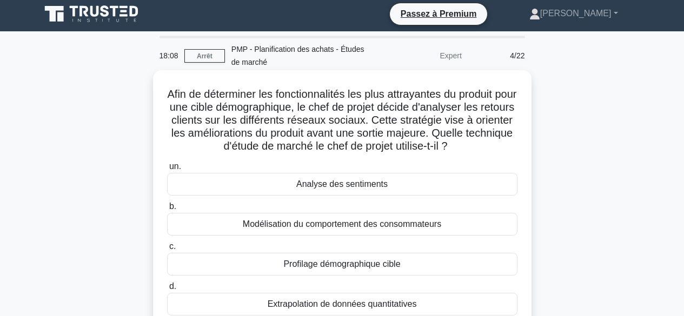
click at [405, 267] on div "Profilage démographique cible" at bounding box center [342, 264] width 350 height 23
click at [167, 250] on input "c. Profilage démographique cible" at bounding box center [167, 246] width 0 height 7
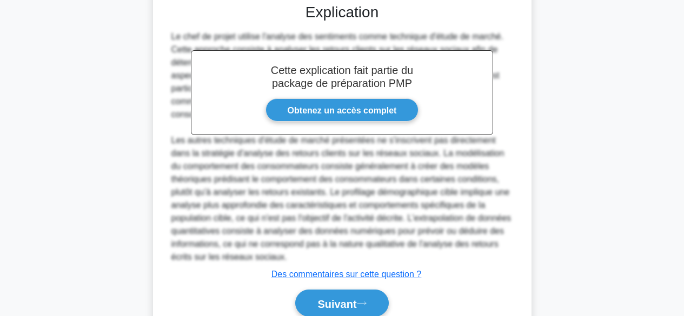
scroll to position [357, 0]
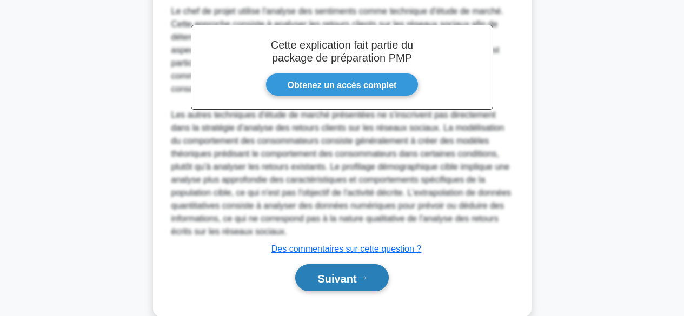
click at [355, 276] on font "Suivant" at bounding box center [336, 278] width 39 height 12
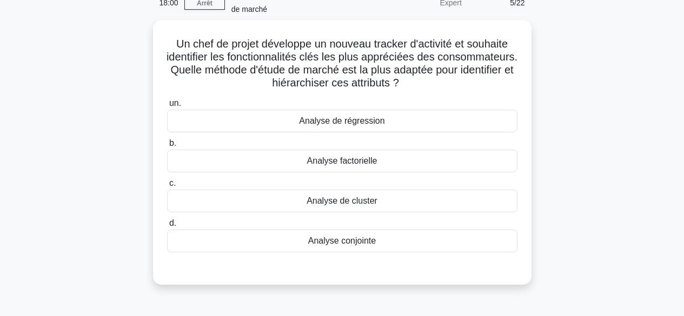
scroll to position [0, 0]
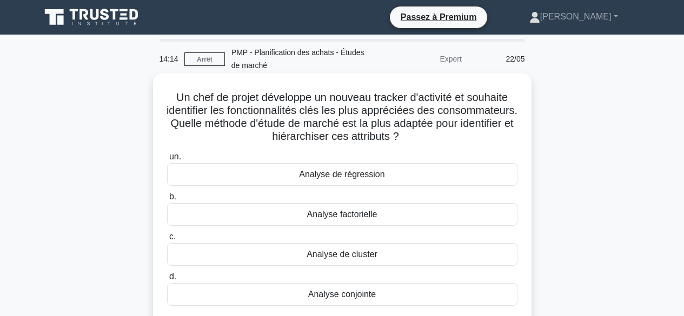
click at [367, 295] on font "Analyse conjointe" at bounding box center [342, 294] width 68 height 9
click at [167, 281] on input "d. Analyse conjointe" at bounding box center [167, 277] width 0 height 7
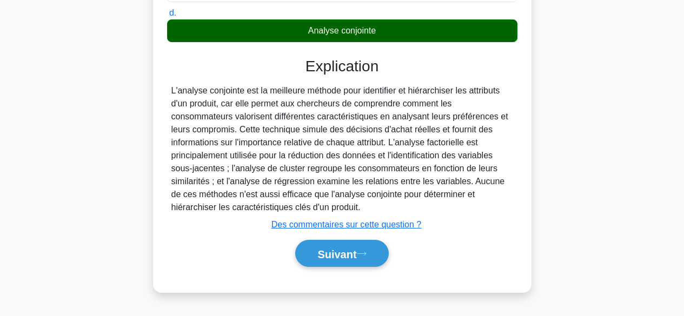
scroll to position [268, 0]
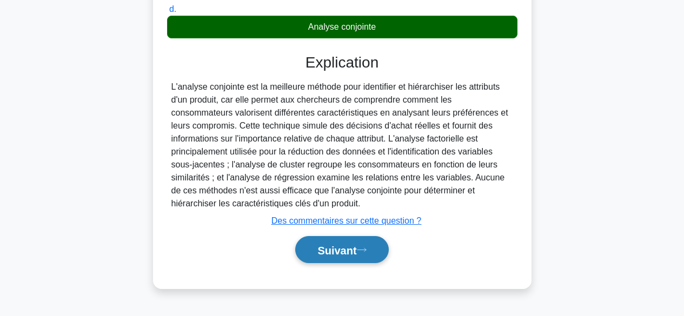
click at [350, 250] on font "Suivant" at bounding box center [336, 250] width 39 height 12
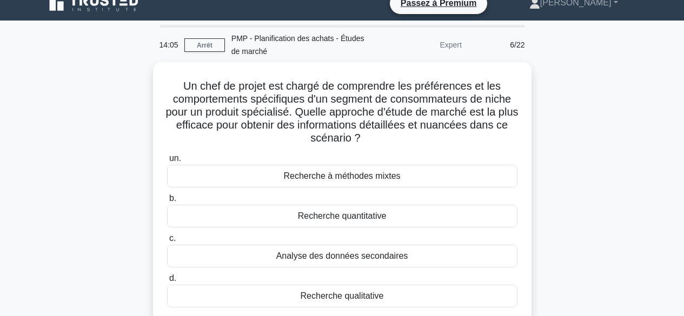
scroll to position [0, 0]
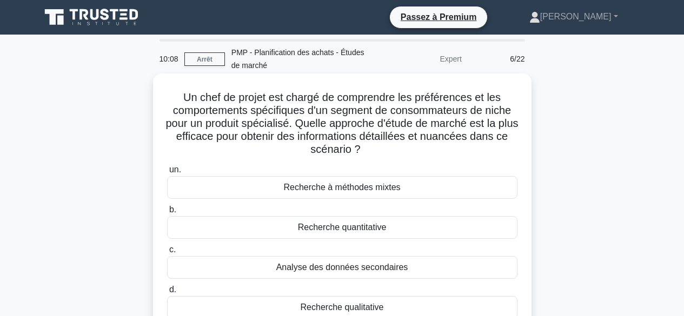
click at [399, 268] on font "Analyse des données secondaires" at bounding box center [342, 267] width 132 height 9
click at [167, 254] on input "c. Analyse des données secondaires" at bounding box center [167, 250] width 0 height 7
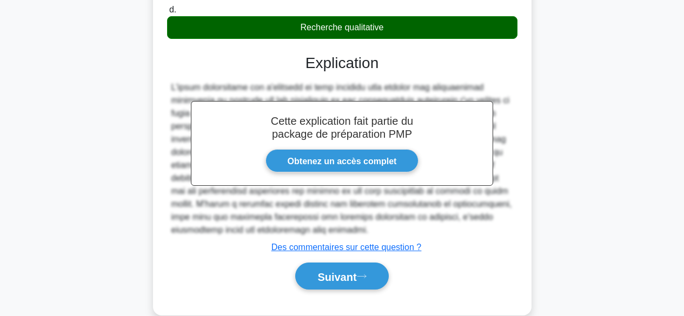
scroll to position [302, 0]
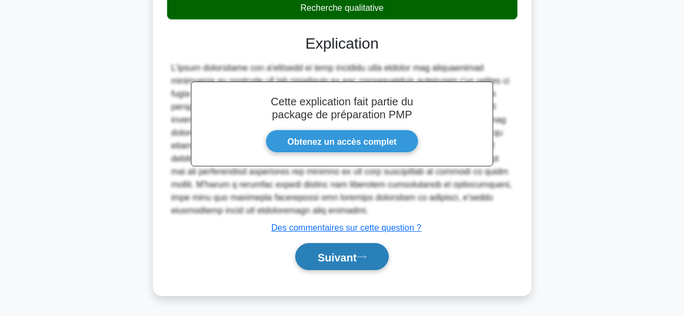
click at [356, 257] on font "Suivant" at bounding box center [336, 257] width 39 height 12
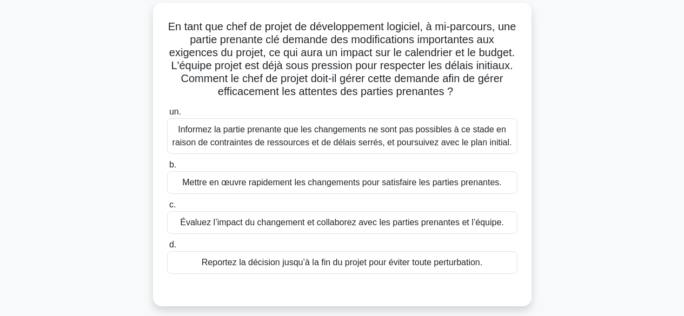
scroll to position [68, 0]
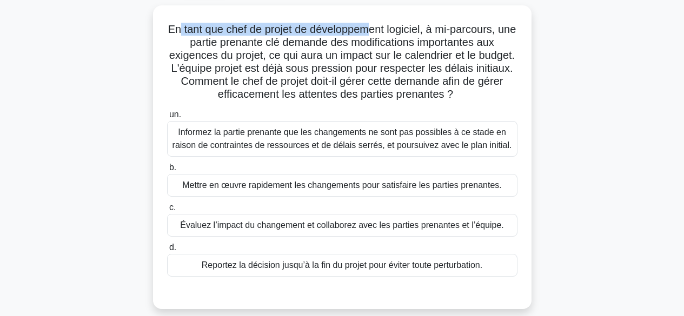
drag, startPoint x: 184, startPoint y: 28, endPoint x: 381, endPoint y: 36, distance: 197.5
click at [381, 36] on font "En tant que chef de projet de développement logiciel, à mi-parcours, une partie…" at bounding box center [342, 61] width 348 height 77
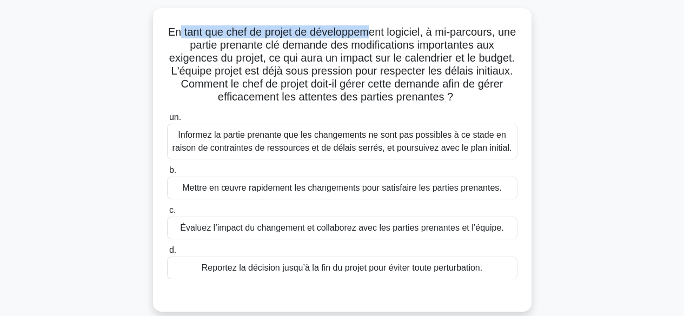
scroll to position [0, 0]
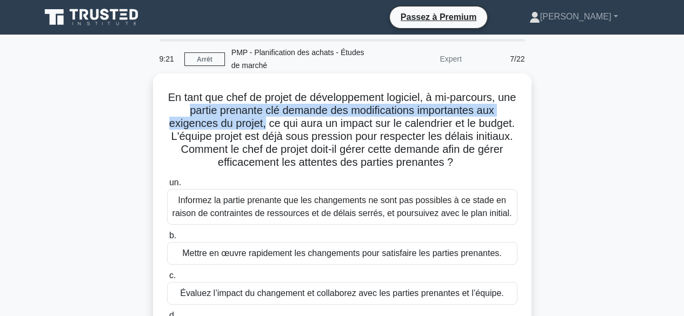
drag, startPoint x: 197, startPoint y: 107, endPoint x: 285, endPoint y: 119, distance: 89.1
click at [285, 119] on font "En tant que chef de projet de développement logiciel, à mi-parcours, une partie…" at bounding box center [342, 129] width 348 height 77
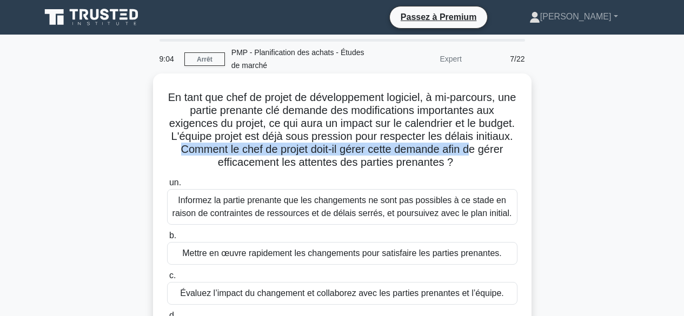
drag, startPoint x: 212, startPoint y: 150, endPoint x: 508, endPoint y: 155, distance: 295.2
click at [508, 155] on font "En tant que chef de projet de développement logiciel, à mi-parcours, une partie…" at bounding box center [342, 129] width 348 height 77
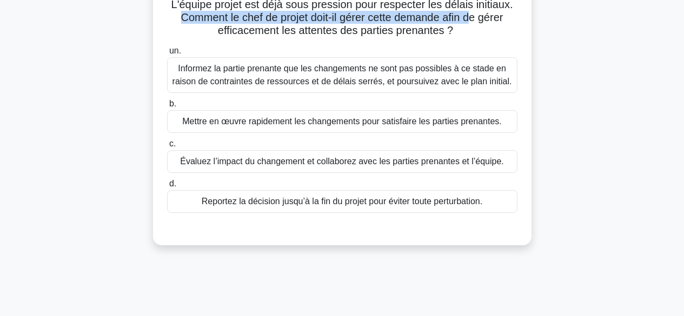
scroll to position [138, 0]
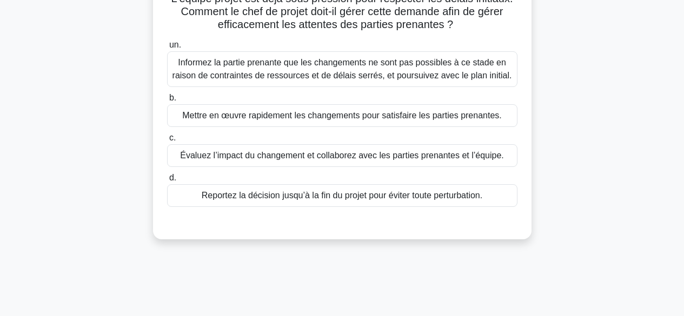
click at [458, 159] on font "Évaluez l’impact du changement et collaborez avec les parties prenantes et l’éq…" at bounding box center [342, 155] width 324 height 9
click at [167, 142] on input "c. Évaluez l’impact du changement et collaborez avec les parties prenantes et l…" at bounding box center [167, 138] width 0 height 7
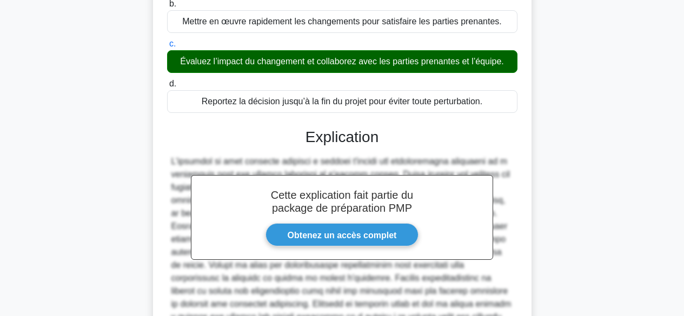
scroll to position [340, 0]
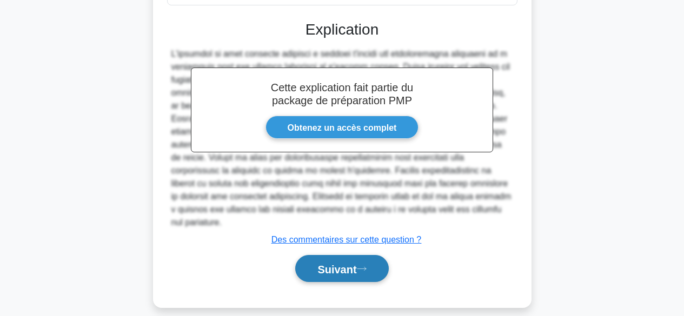
click at [327, 263] on font "Suivant" at bounding box center [336, 269] width 39 height 12
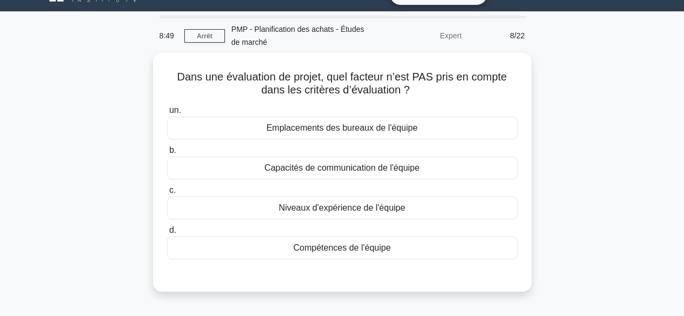
scroll to position [16, 0]
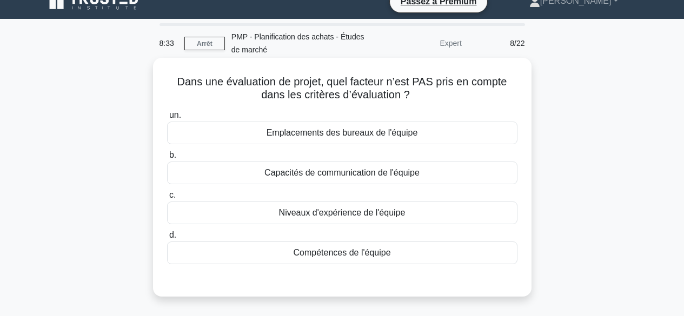
click at [427, 135] on div "Emplacements des bureaux de l'équipe" at bounding box center [342, 133] width 350 height 23
click at [167, 119] on input "un. Emplacements des bureaux de l'équipe" at bounding box center [167, 115] width 0 height 7
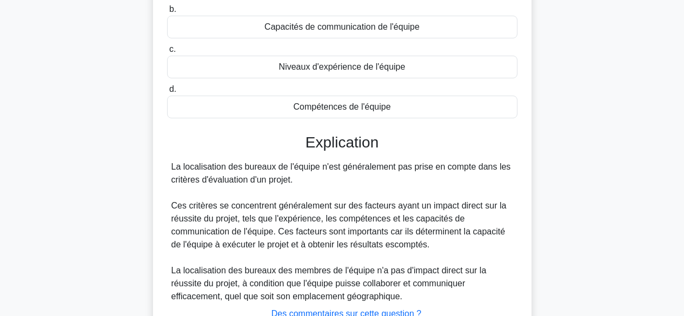
scroll to position [268, 0]
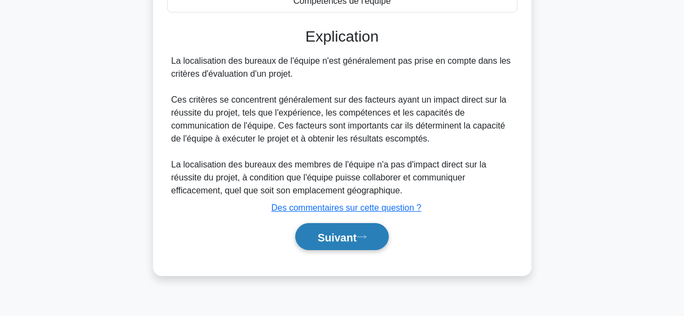
click at [356, 235] on font "Suivant" at bounding box center [336, 237] width 39 height 12
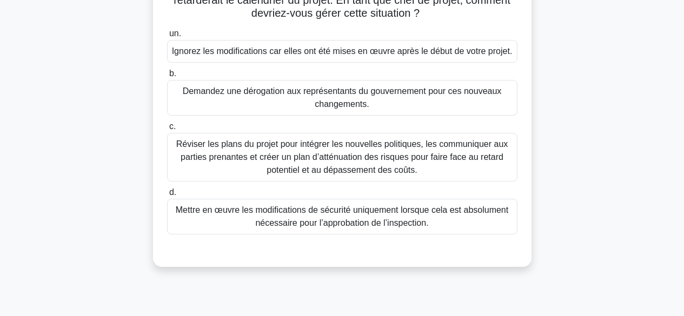
scroll to position [175, 0]
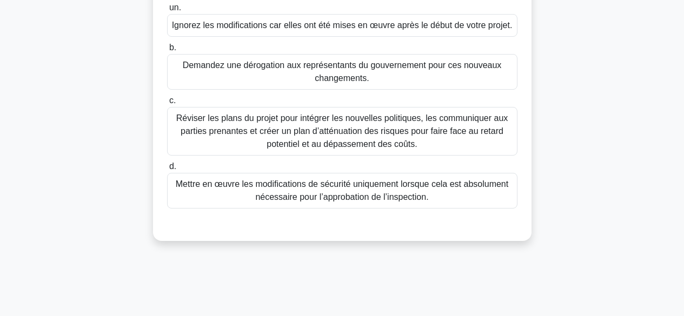
click at [439, 137] on font "Réviser les plans du projet pour intégrer les nouvelles politiques, les communi…" at bounding box center [342, 131] width 332 height 35
click at [167, 104] on input "c. Réviser les plans du projet pour intégrer les nouvelles politiques, les comm…" at bounding box center [167, 100] width 0 height 7
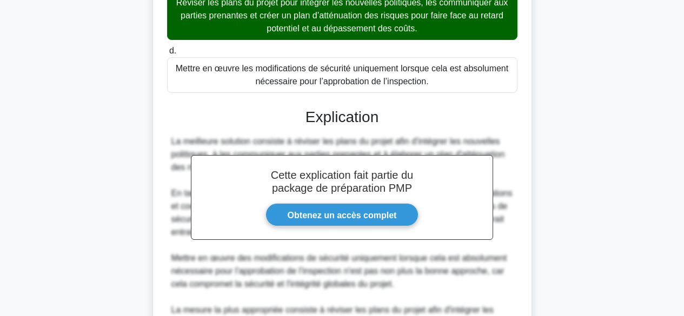
scroll to position [456, 0]
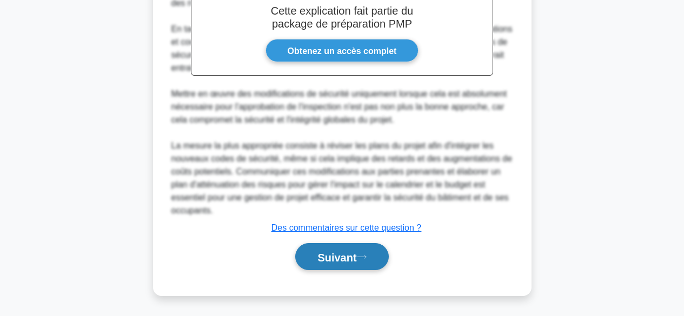
click at [361, 259] on icon at bounding box center [362, 257] width 10 height 6
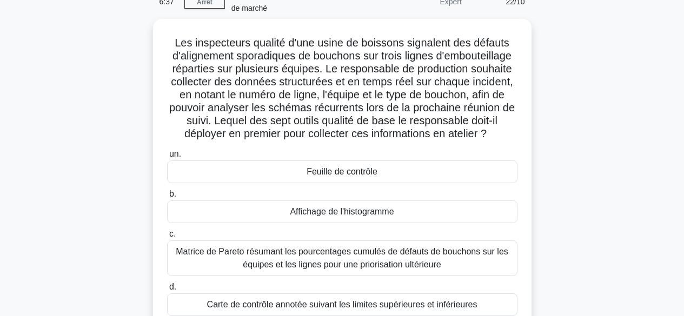
scroll to position [71, 0]
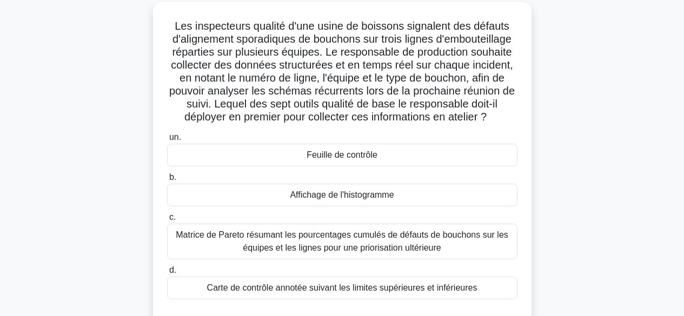
click at [378, 155] on div "Feuille de contrôle" at bounding box center [342, 155] width 350 height 23
click at [167, 141] on input "un. Feuille de contrôle" at bounding box center [167, 137] width 0 height 7
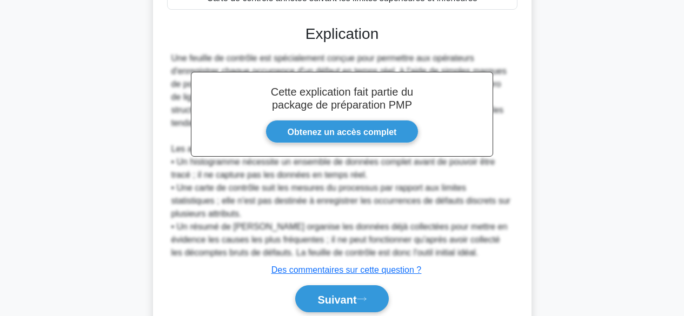
scroll to position [404, 0]
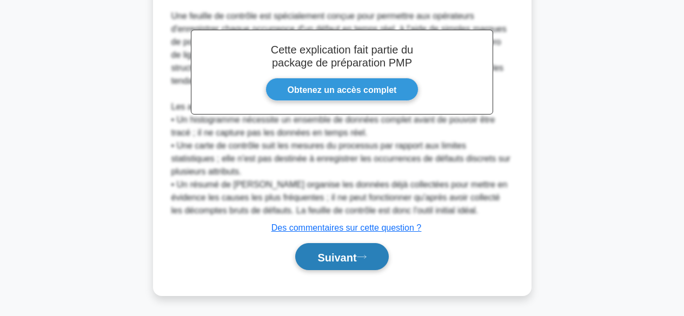
click at [337, 262] on font "Suivant" at bounding box center [336, 257] width 39 height 12
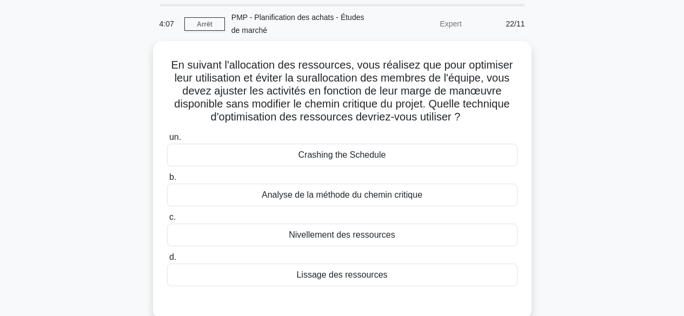
scroll to position [54, 0]
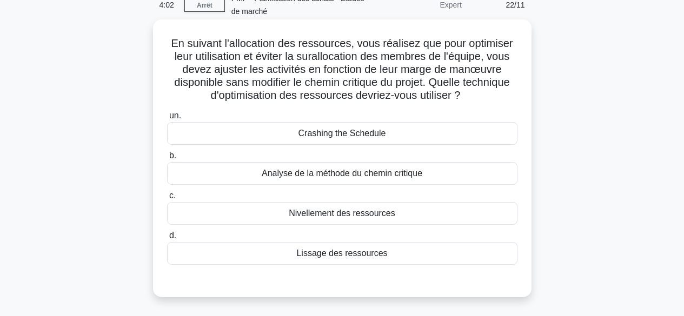
click at [403, 216] on div "Nivellement des ressources" at bounding box center [342, 213] width 350 height 23
click at [167, 200] on input "c. Nivellement des ressources" at bounding box center [167, 195] width 0 height 7
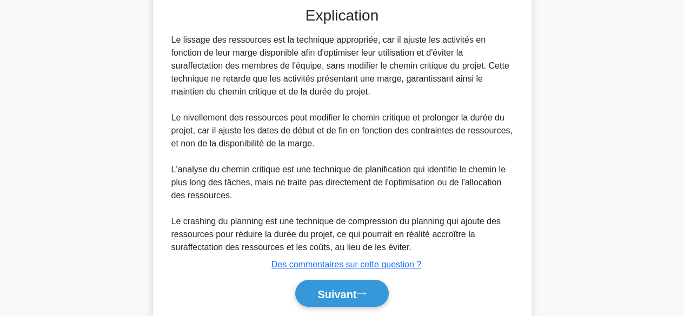
scroll to position [367, 0]
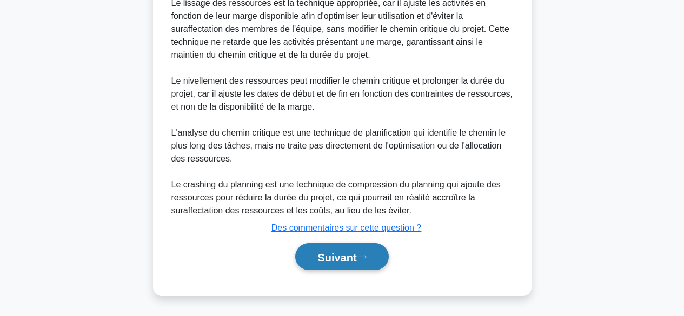
click at [355, 258] on font "Suivant" at bounding box center [336, 257] width 39 height 12
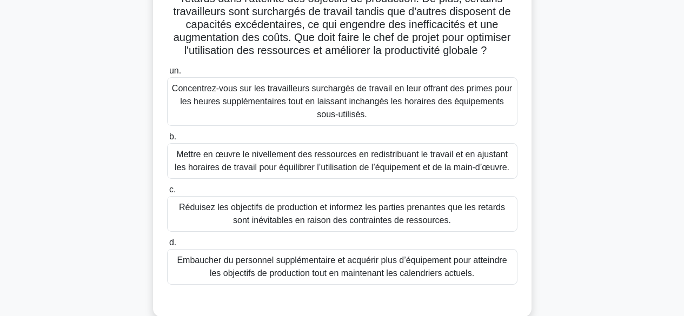
scroll to position [142, 0]
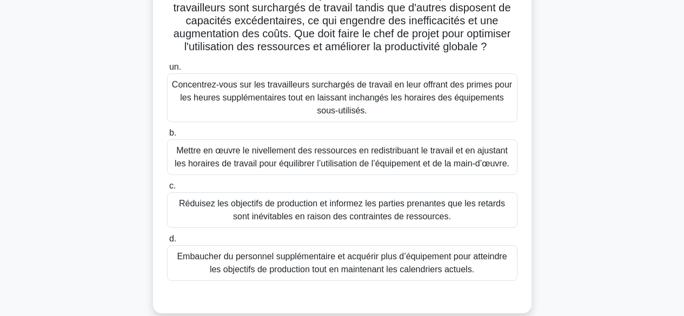
click at [481, 168] on font "Mettre en œuvre le nivellement des ressources en redistribuant le travail et en…" at bounding box center [342, 157] width 335 height 22
click at [167, 137] on input "b. Mettre en œuvre le nivellement des ressources en redistribuant le travail et…" at bounding box center [167, 133] width 0 height 7
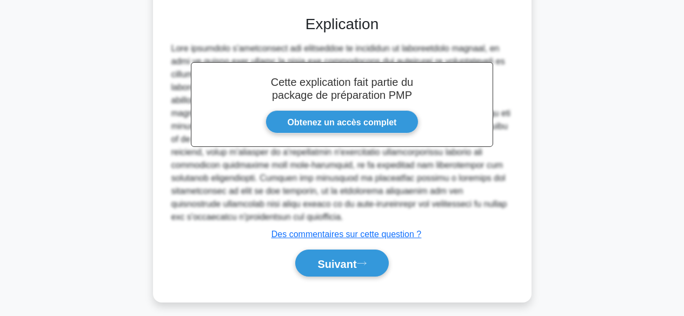
scroll to position [443, 0]
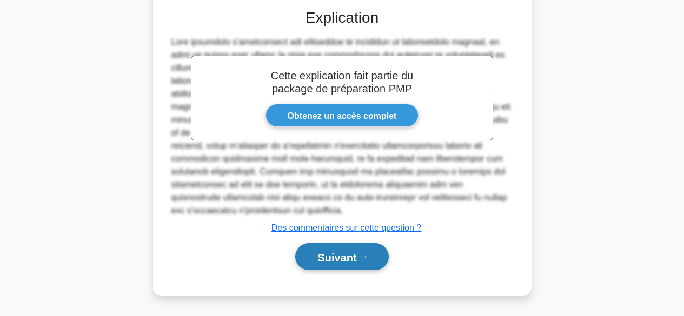
click at [338, 257] on font "Suivant" at bounding box center [336, 257] width 39 height 12
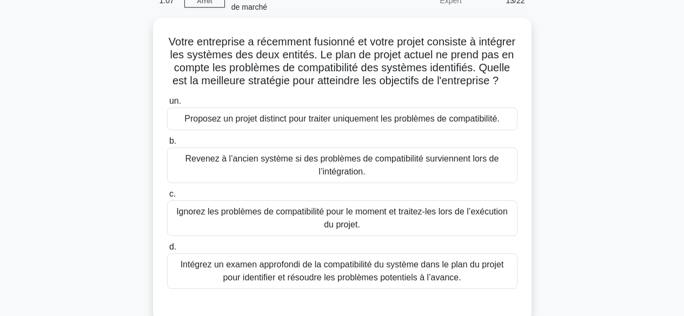
scroll to position [75, 0]
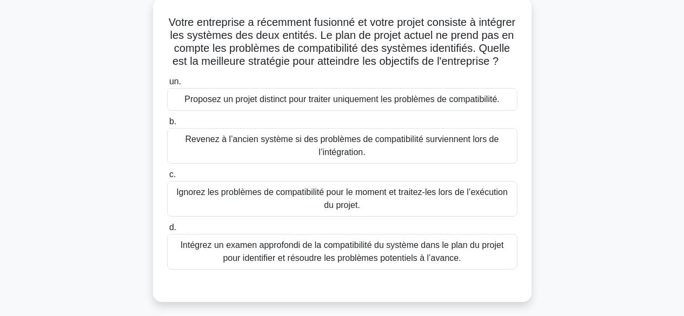
click at [441, 263] on font "Intégrez un examen approfondi de la compatibilité du système dans le plan du pr…" at bounding box center [342, 252] width 323 height 22
click at [167, 231] on input "d. Intégrez un examen approfondi de la compatibilité du système dans le plan du…" at bounding box center [167, 227] width 0 height 7
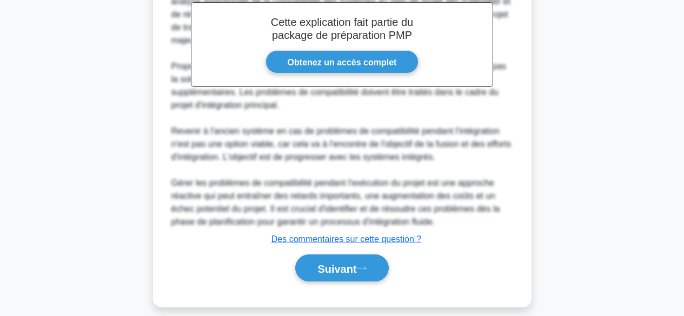
scroll to position [416, 0]
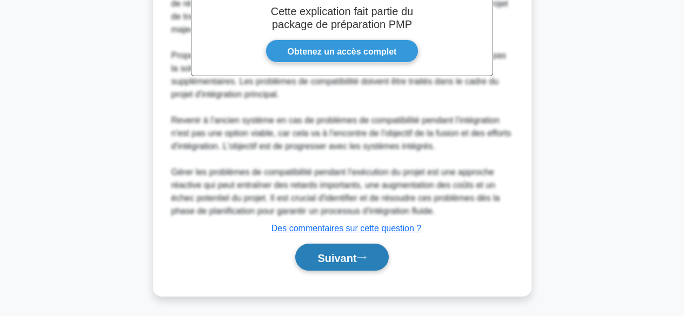
click at [353, 264] on font "Suivant" at bounding box center [336, 258] width 39 height 12
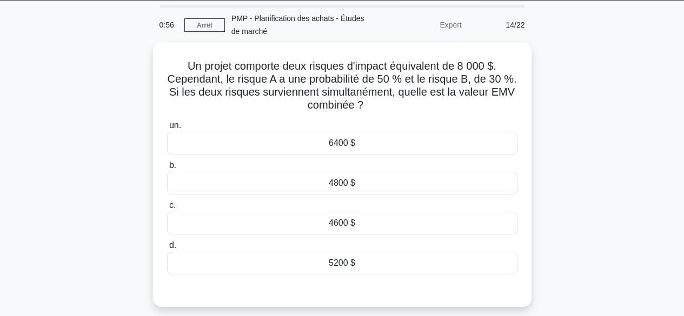
scroll to position [21, 0]
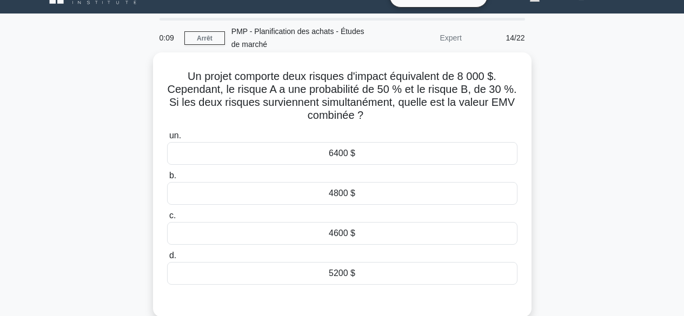
click at [374, 152] on div "6400 $" at bounding box center [342, 153] width 350 height 23
click at [167, 139] on input "un. 6400 $" at bounding box center [167, 135] width 0 height 7
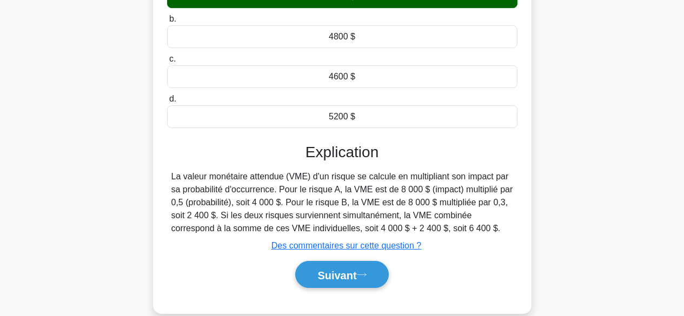
scroll to position [248, 0]
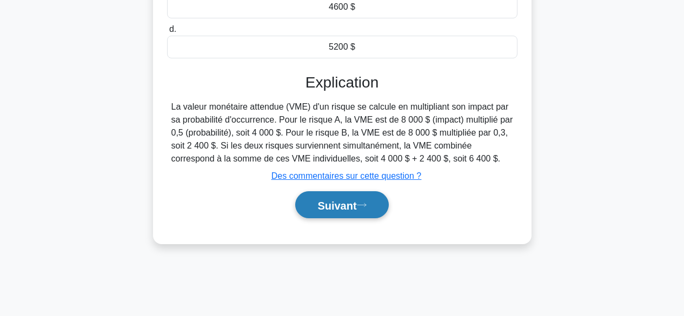
click at [336, 205] on font "Suivant" at bounding box center [336, 206] width 39 height 12
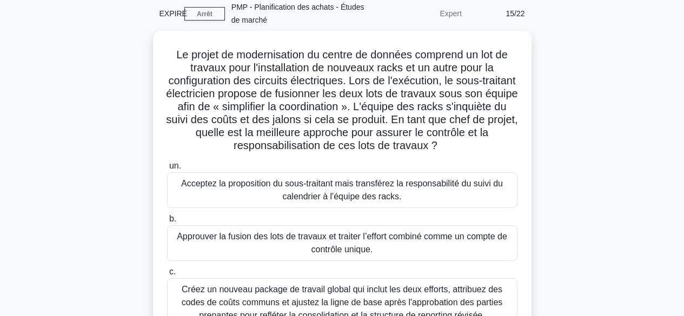
scroll to position [0, 0]
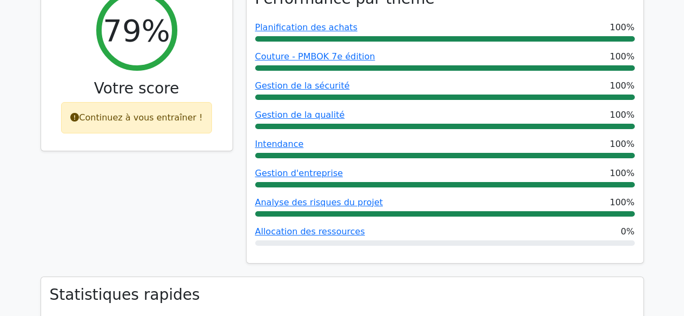
scroll to position [398, 0]
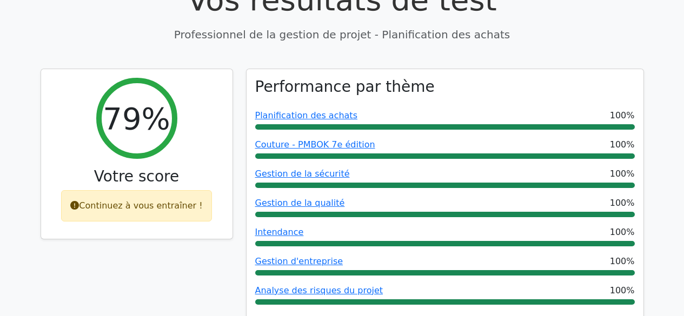
drag, startPoint x: 686, startPoint y: 36, endPoint x: 692, endPoint y: 83, distance: 46.8
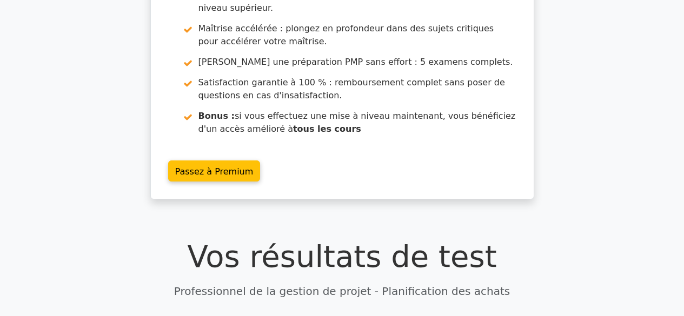
scroll to position [66, 0]
